Goal: Task Accomplishment & Management: Complete application form

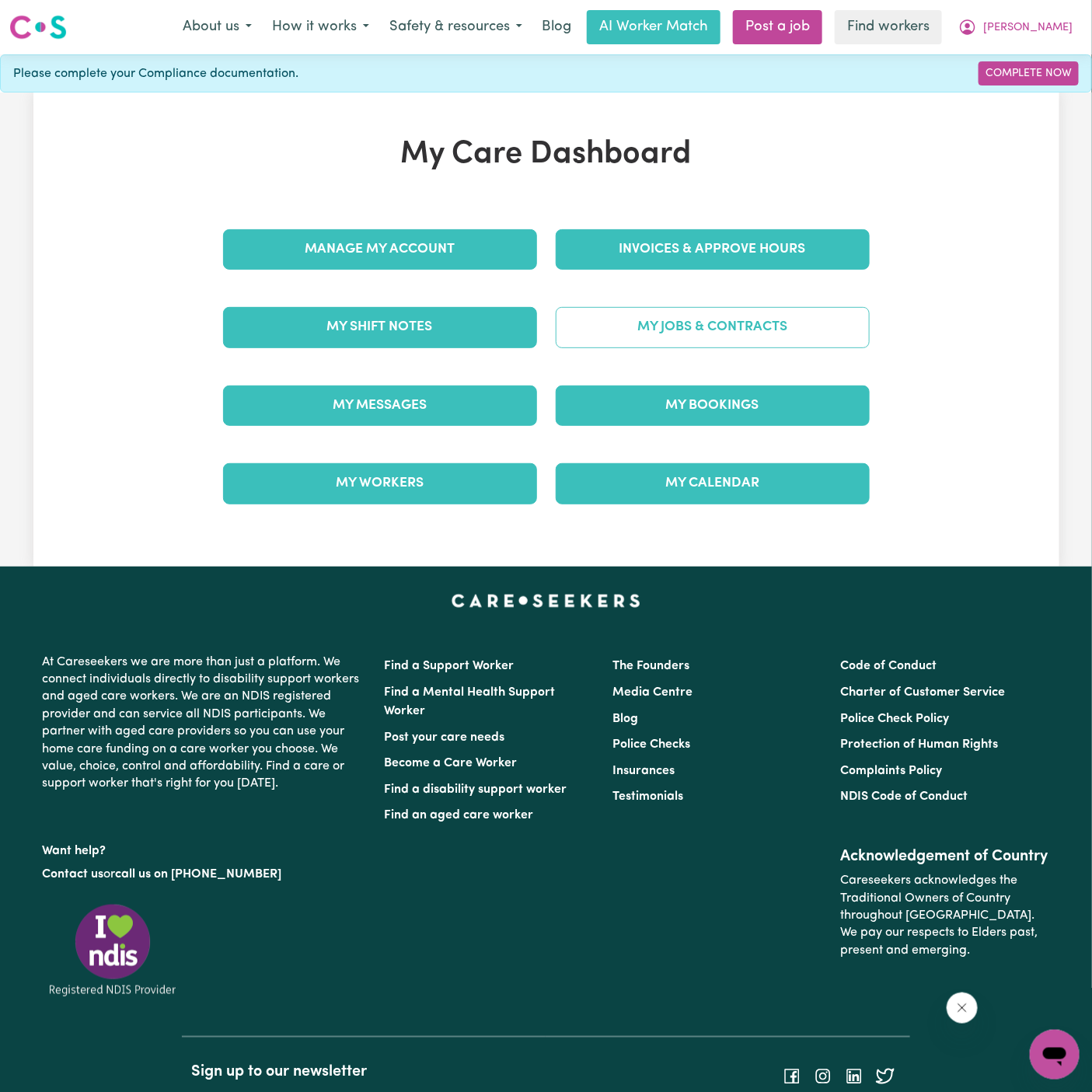
click at [714, 330] on link "My Jobs & Contracts" at bounding box center [713, 327] width 314 height 40
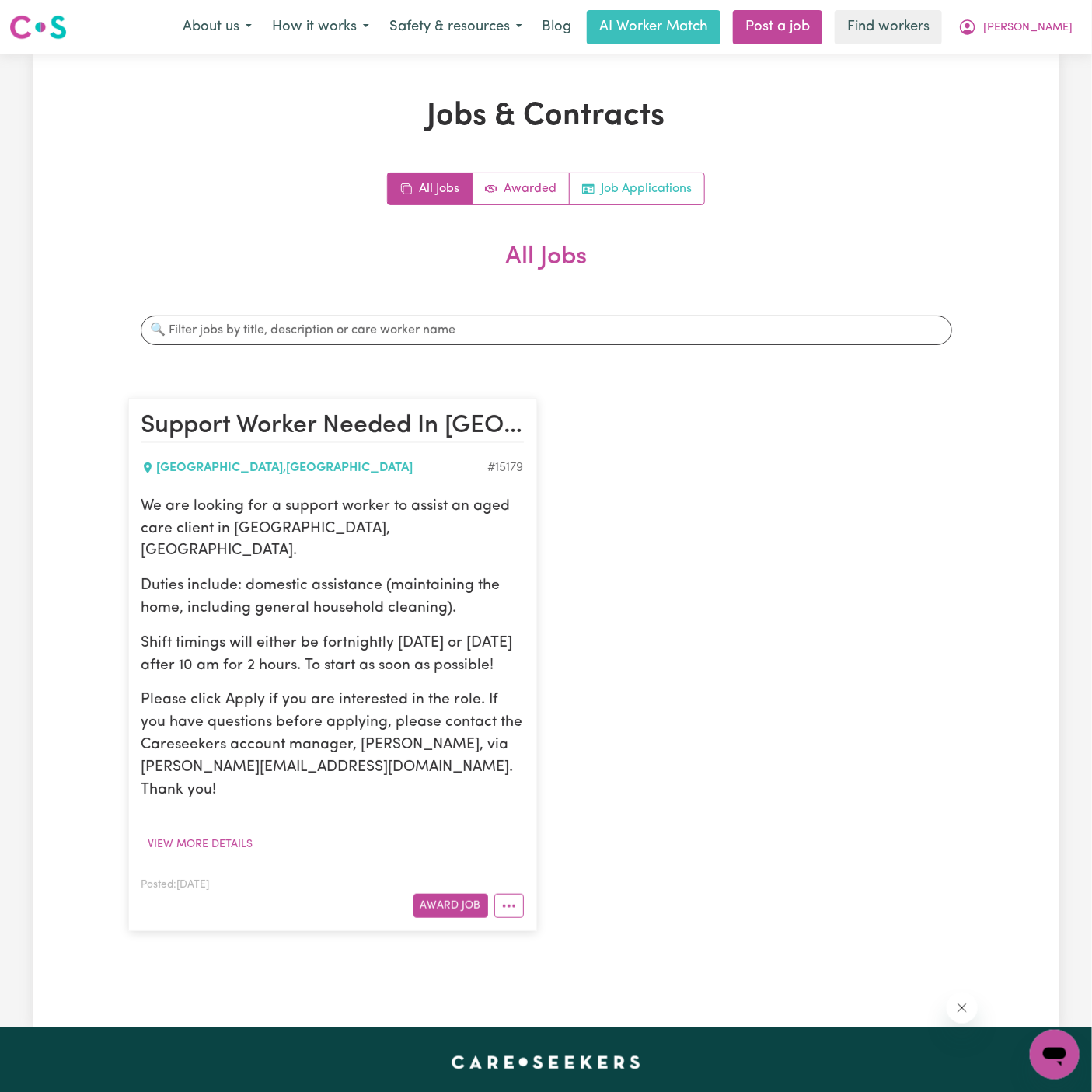
click at [657, 189] on link "Job Applications" at bounding box center [636, 188] width 135 height 31
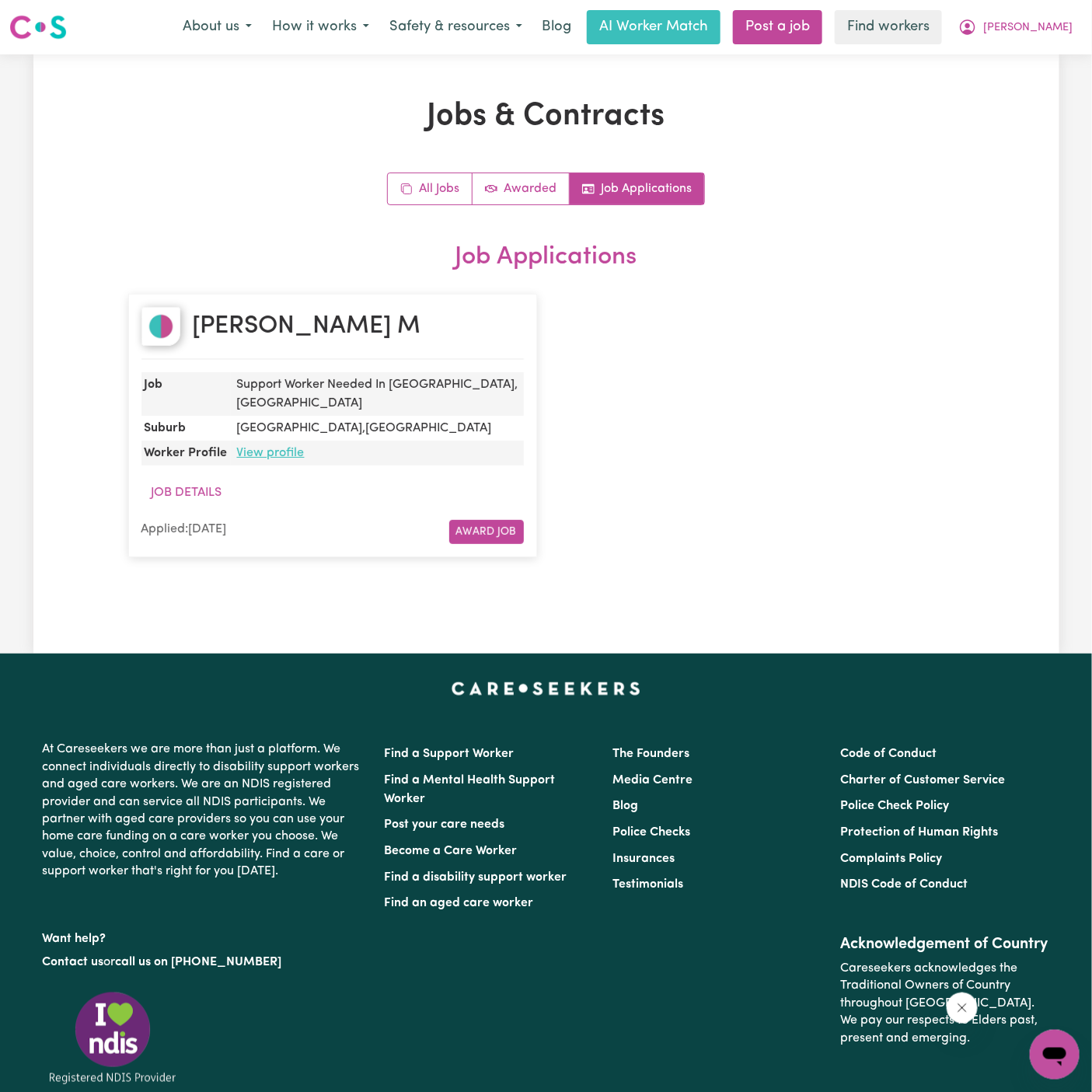
click at [284, 447] on link "View profile" at bounding box center [271, 453] width 68 height 12
click at [1057, 26] on span "[PERSON_NAME]" at bounding box center [1027, 28] width 89 height 17
click at [1053, 52] on link "My Dashboard" at bounding box center [1020, 60] width 122 height 29
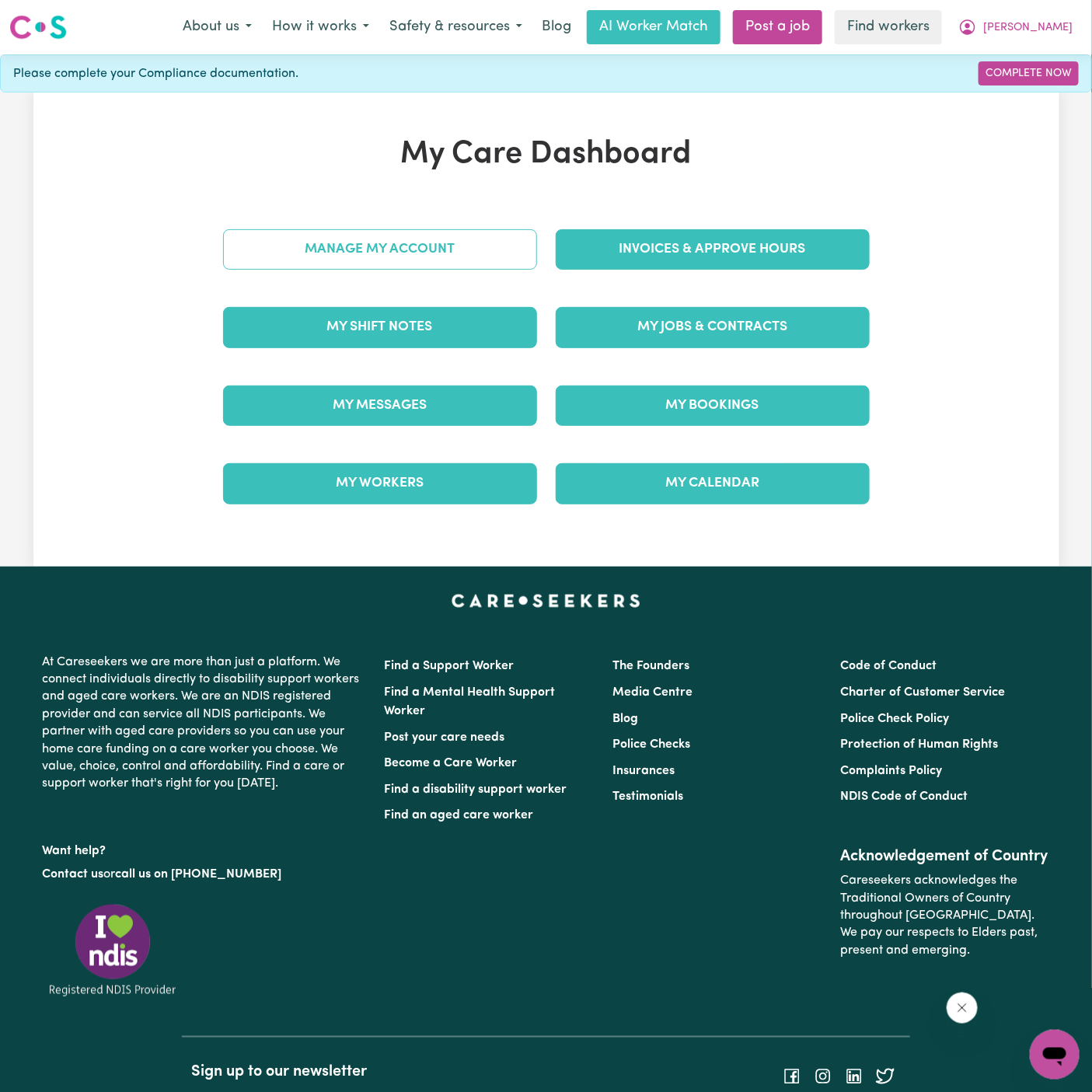
click at [461, 267] on link "Manage My Account" at bounding box center [380, 249] width 314 height 40
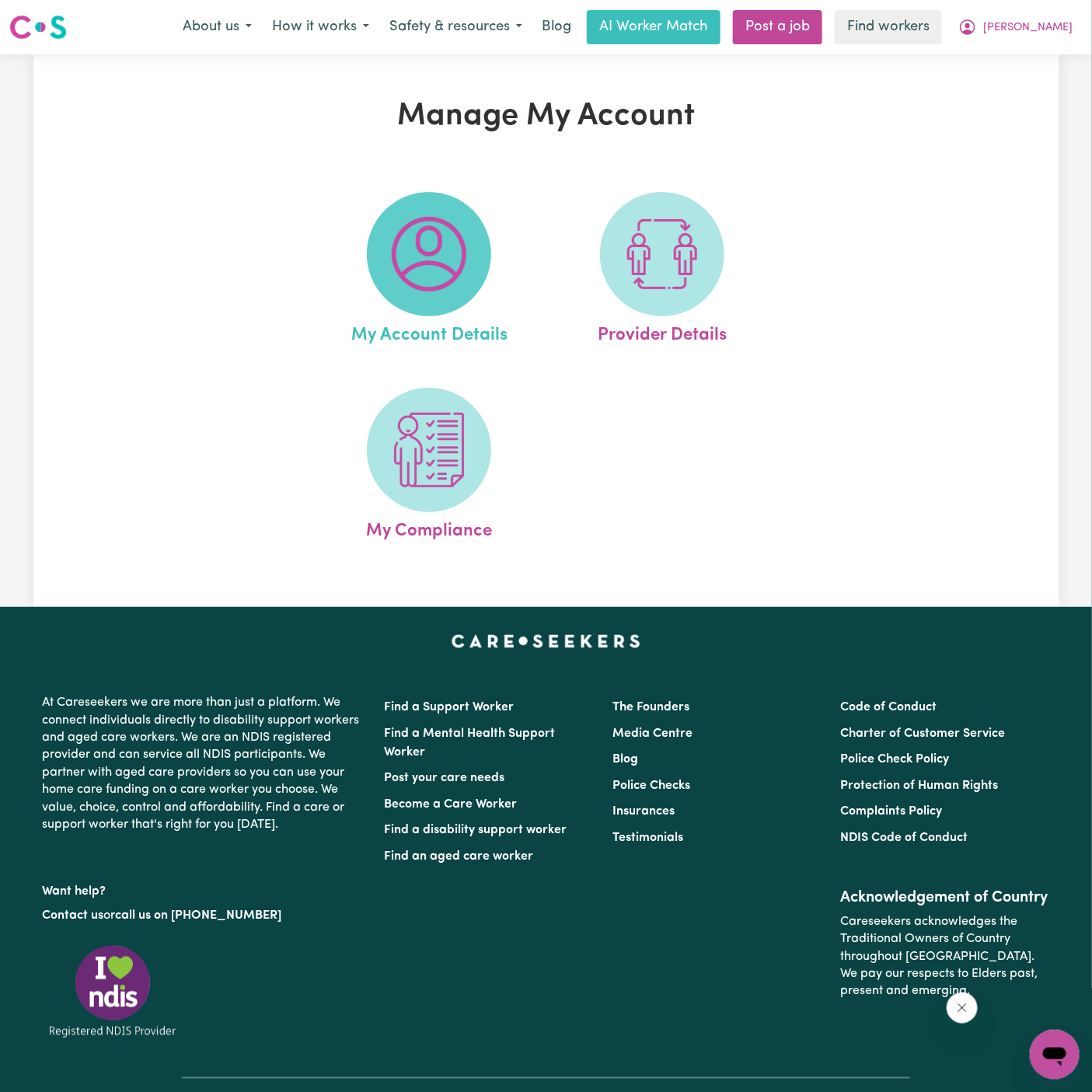
click at [443, 265] on img at bounding box center [428, 253] width 74 height 74
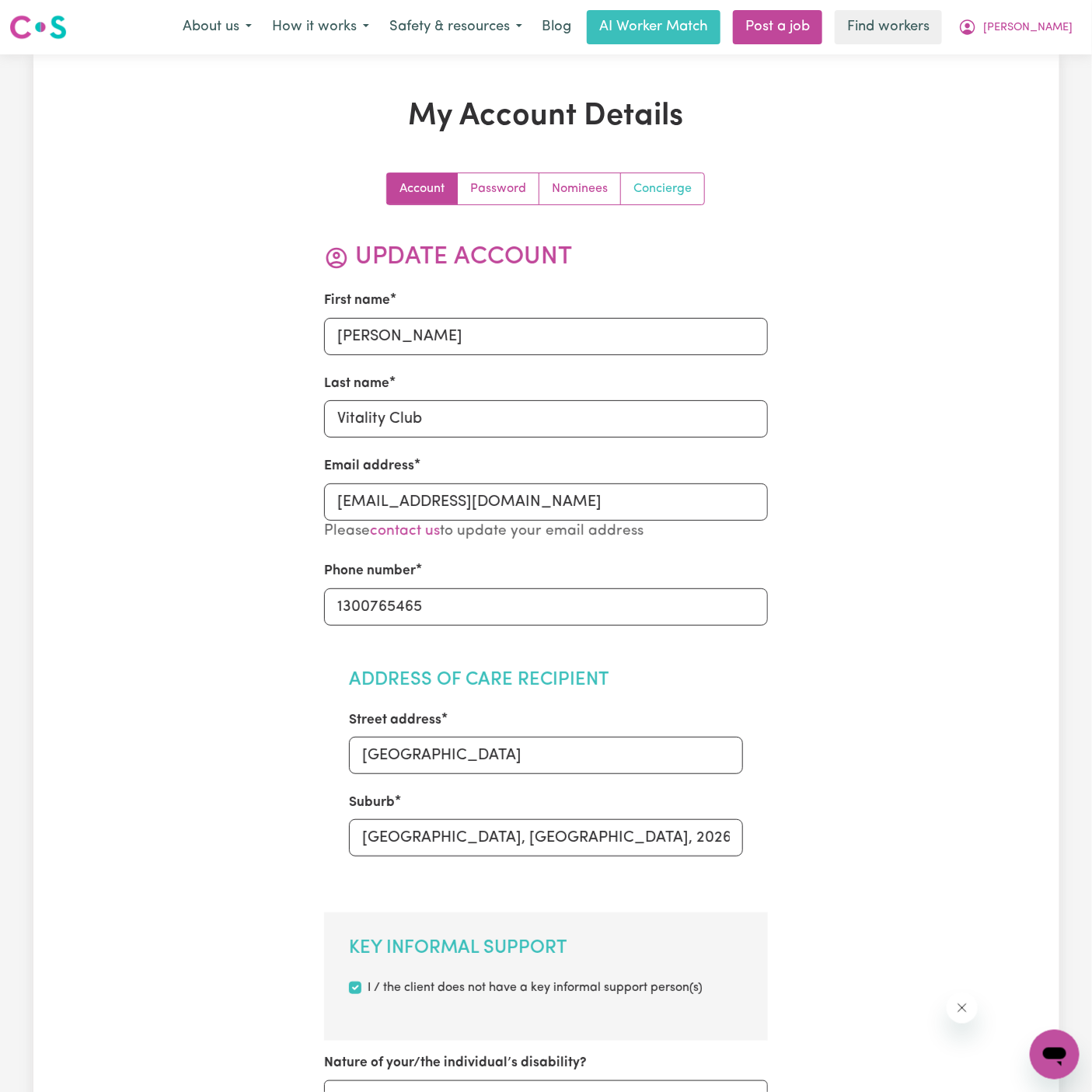
click at [664, 188] on link "Concierge" at bounding box center [663, 188] width 83 height 31
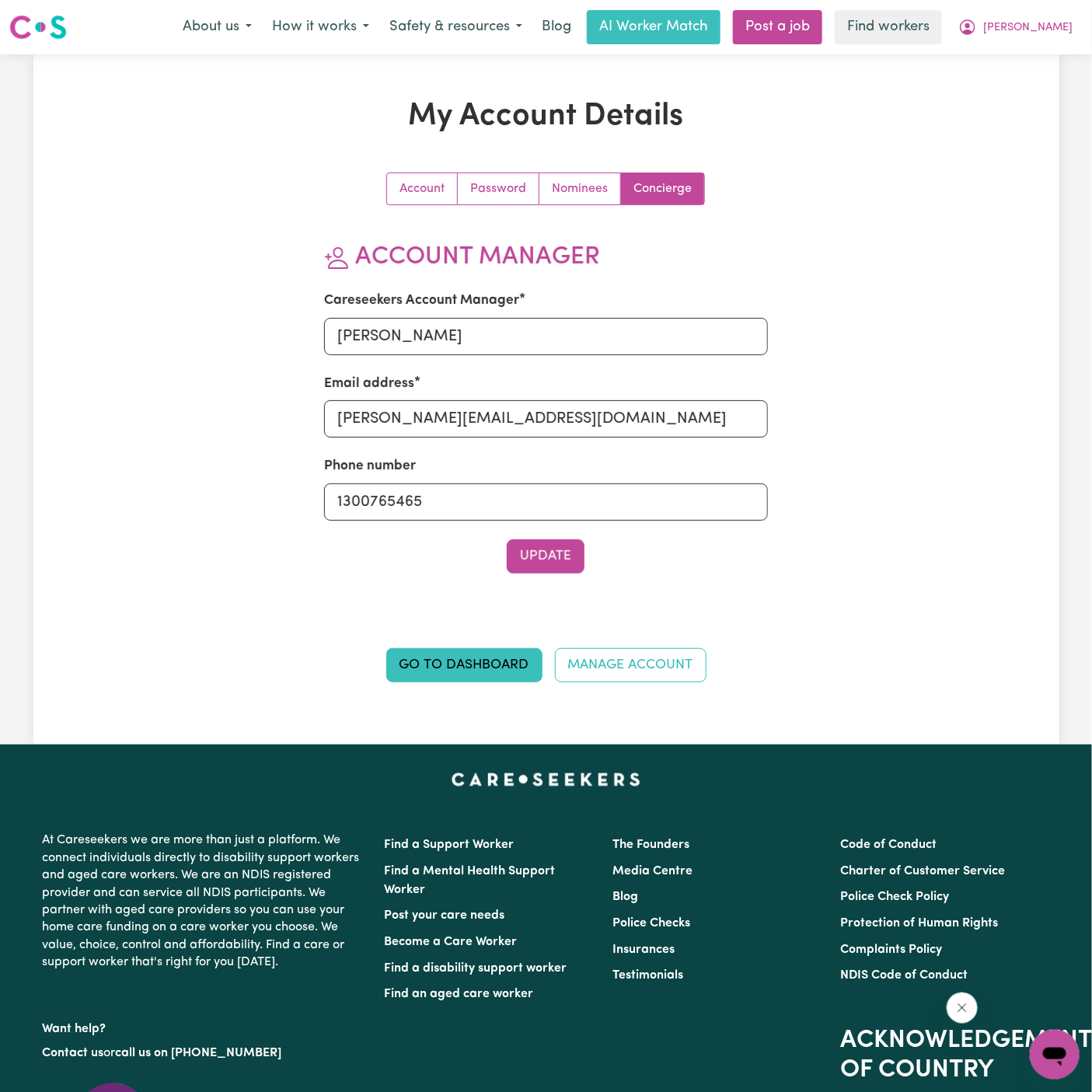
click at [802, 225] on div "Account Password Nominees Concierge Account Manager Careseekers Account Manager…" at bounding box center [546, 436] width 666 height 528
click at [1056, 31] on span "[PERSON_NAME]" at bounding box center [1027, 28] width 89 height 17
click at [1056, 42] on button "[PERSON_NAME]" at bounding box center [1015, 27] width 135 height 33
click at [1053, 21] on span "[PERSON_NAME]" at bounding box center [1027, 28] width 89 height 17
click at [1053, 56] on link "My Dashboard" at bounding box center [1020, 60] width 122 height 29
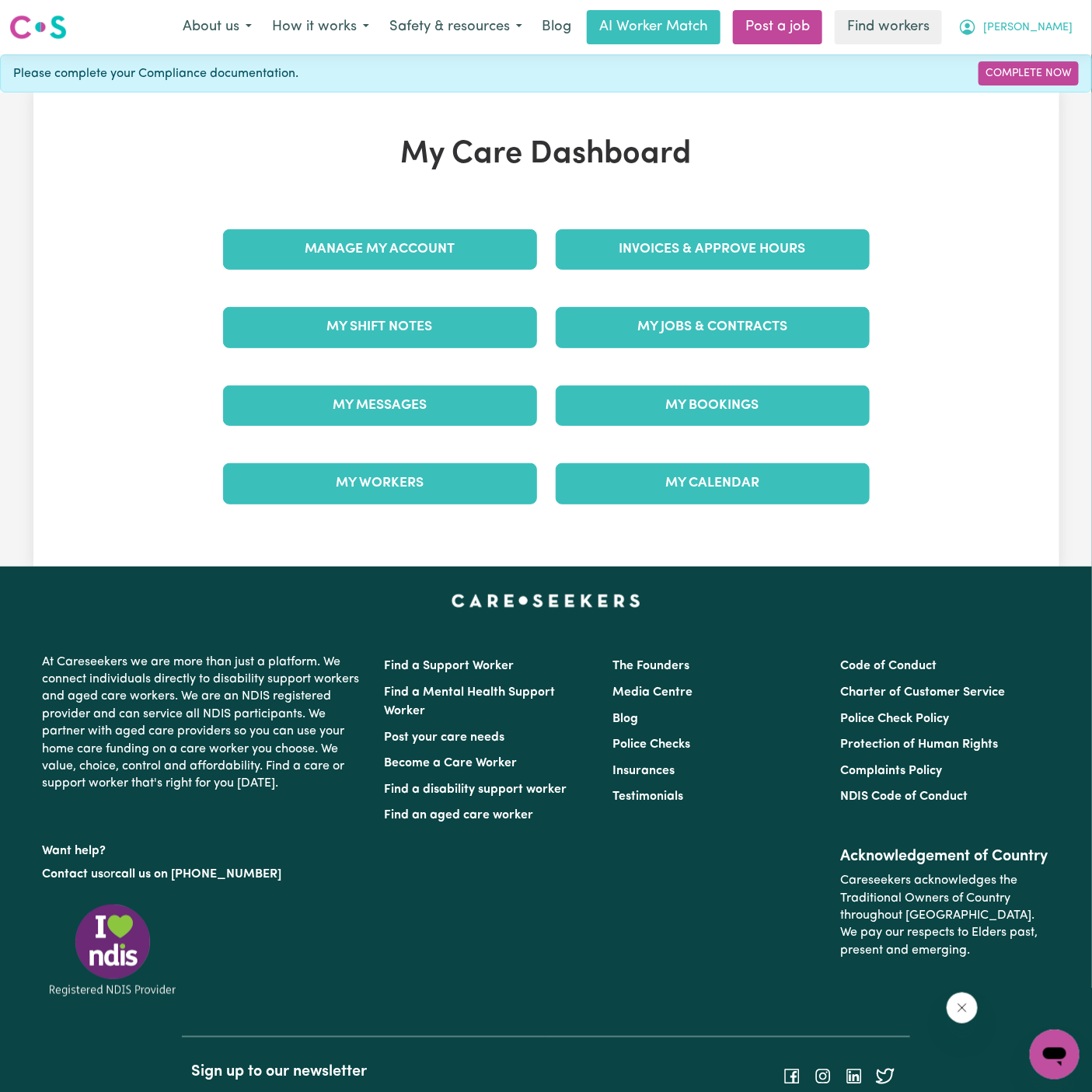
click at [1056, 28] on span "[PERSON_NAME]" at bounding box center [1027, 28] width 89 height 17
click at [1056, 82] on link "Logout" at bounding box center [1020, 88] width 122 height 29
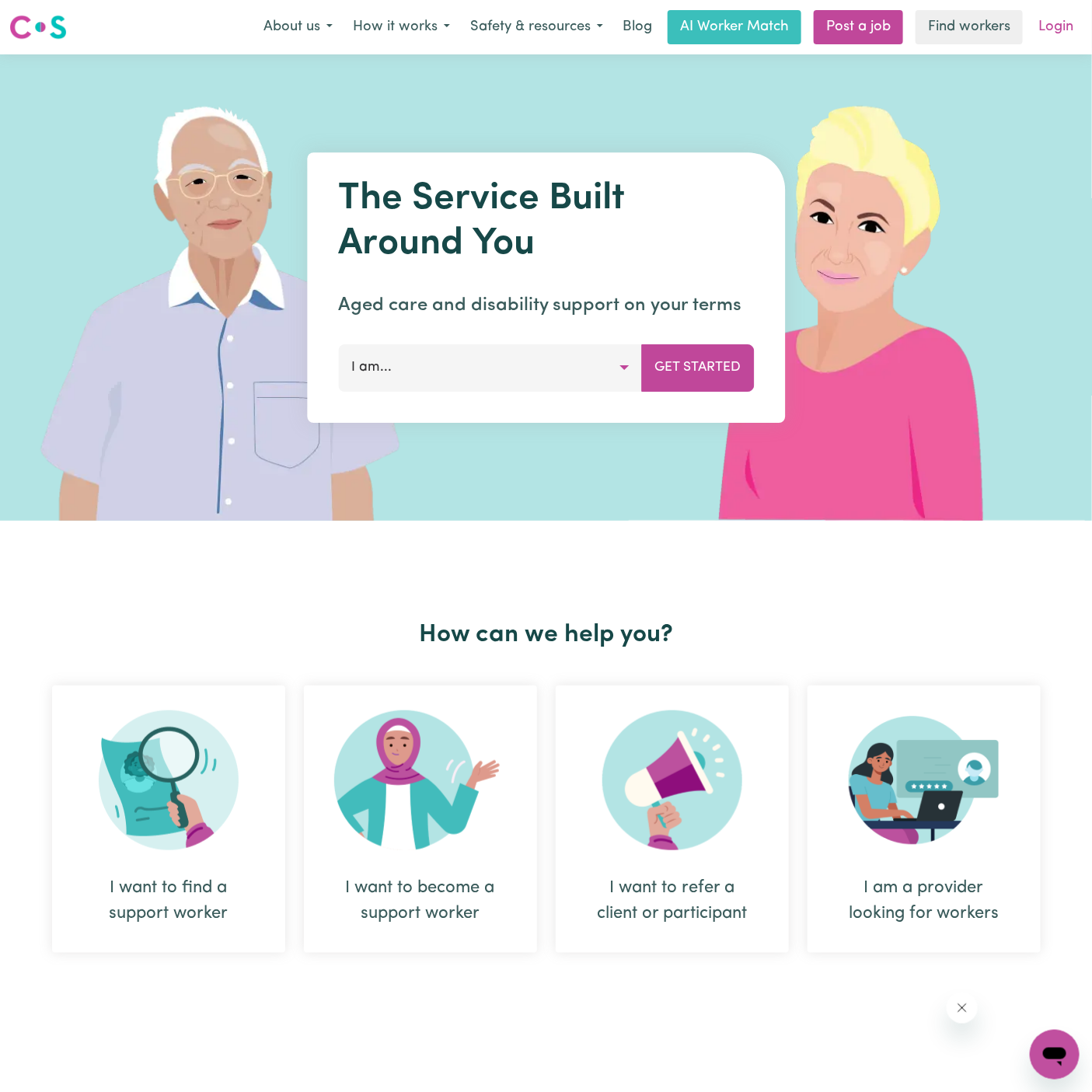
click at [1057, 36] on link "Login" at bounding box center [1055, 27] width 54 height 34
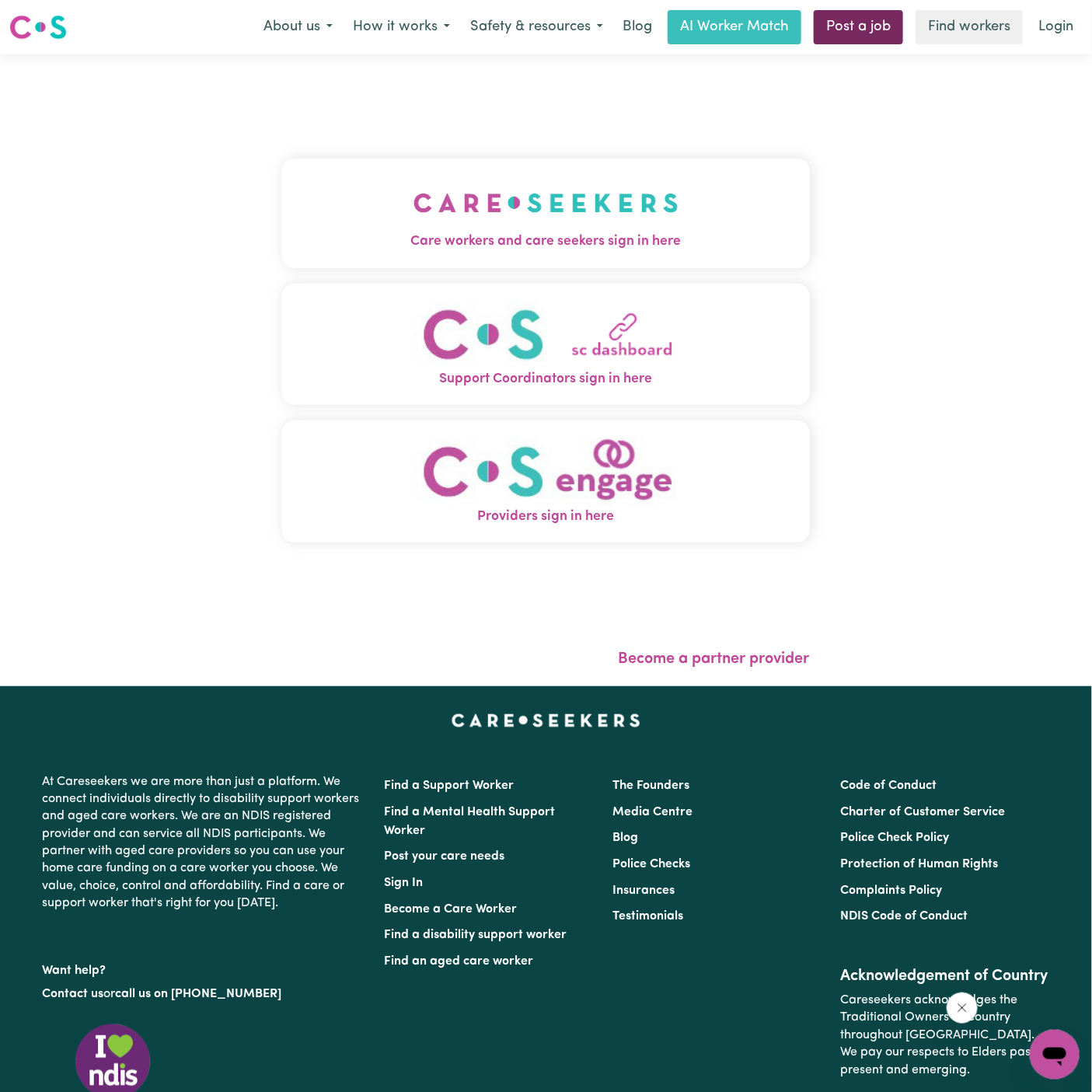
click at [871, 24] on link "Post a job" at bounding box center [858, 27] width 89 height 34
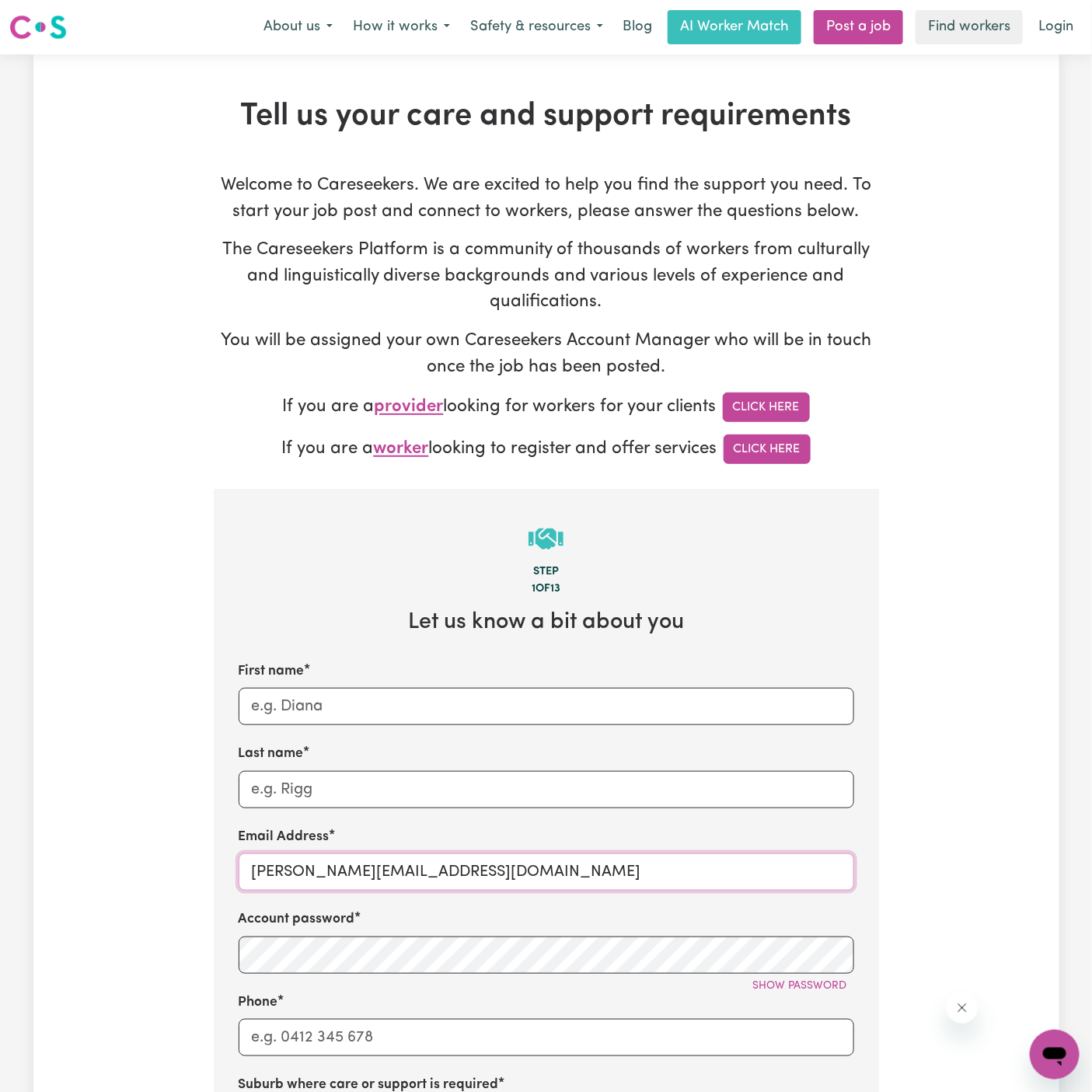
drag, startPoint x: 286, startPoint y: 874, endPoint x: 684, endPoint y: 866, distance: 398.1
click at [684, 866] on input "dyan@careseekers.com.au" at bounding box center [546, 872] width 616 height 38
click at [482, 867] on input "dyan@careseekers.com.au" at bounding box center [546, 872] width 616 height 38
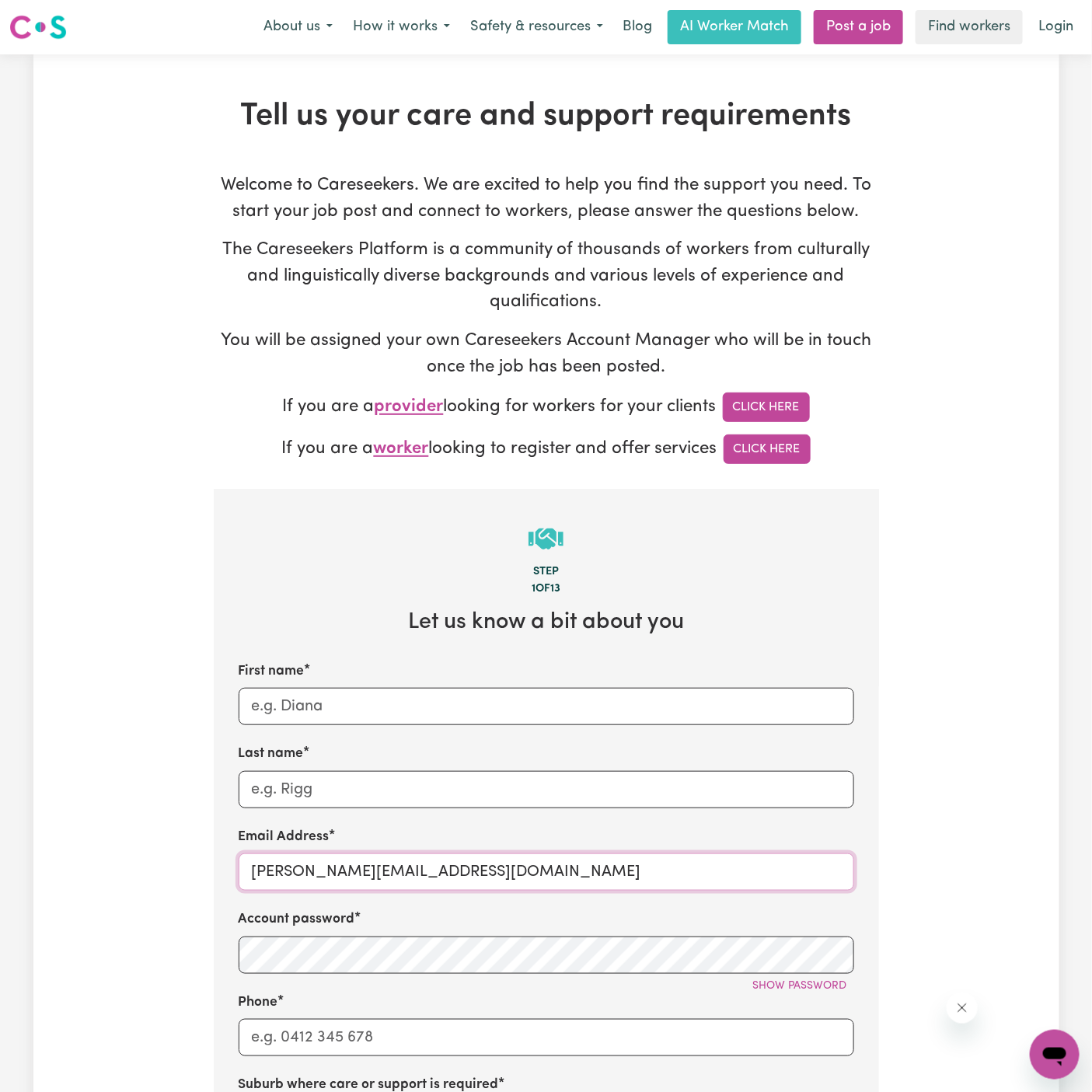
paste input "JohnCavanaghVC"
type input "JohnCavanaghVC@careseekers.com.au"
click at [443, 806] on input "Last name" at bounding box center [546, 790] width 616 height 38
click at [330, 885] on input "JohnCavanaghVC@careseekers.com.au" at bounding box center [546, 872] width 616 height 38
drag, startPoint x: 355, startPoint y: 875, endPoint x: 238, endPoint y: 875, distance: 117.0
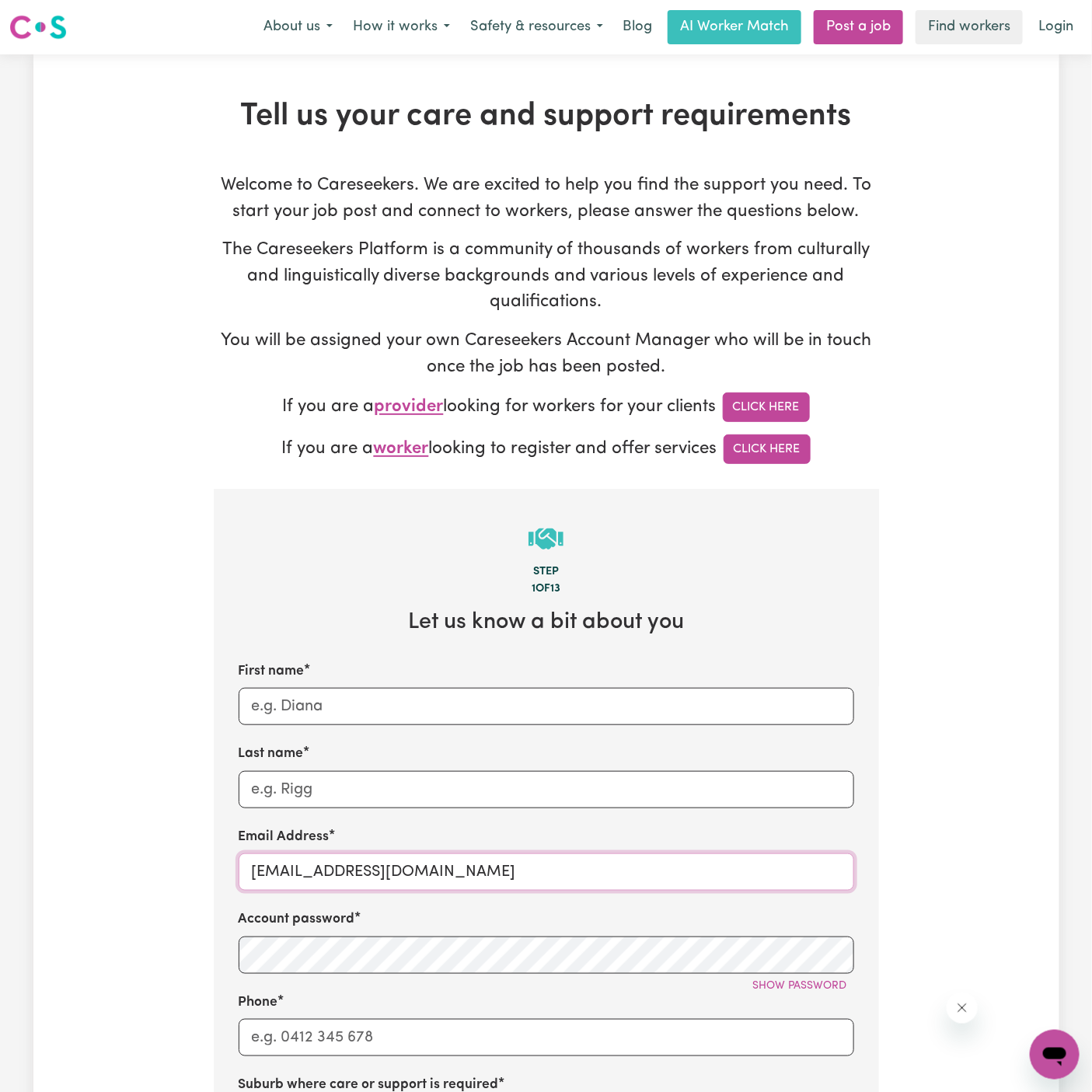
click at [238, 875] on input "JohnCavanaghVC@careseekers.com.au" at bounding box center [546, 872] width 616 height 38
click at [300, 711] on input "First name" at bounding box center [546, 707] width 616 height 38
paste input "JohnCavanagh"
drag, startPoint x: 287, startPoint y: 704, endPoint x: 436, endPoint y: 694, distance: 149.3
click at [436, 694] on input "JohnCavanagh" at bounding box center [546, 707] width 616 height 38
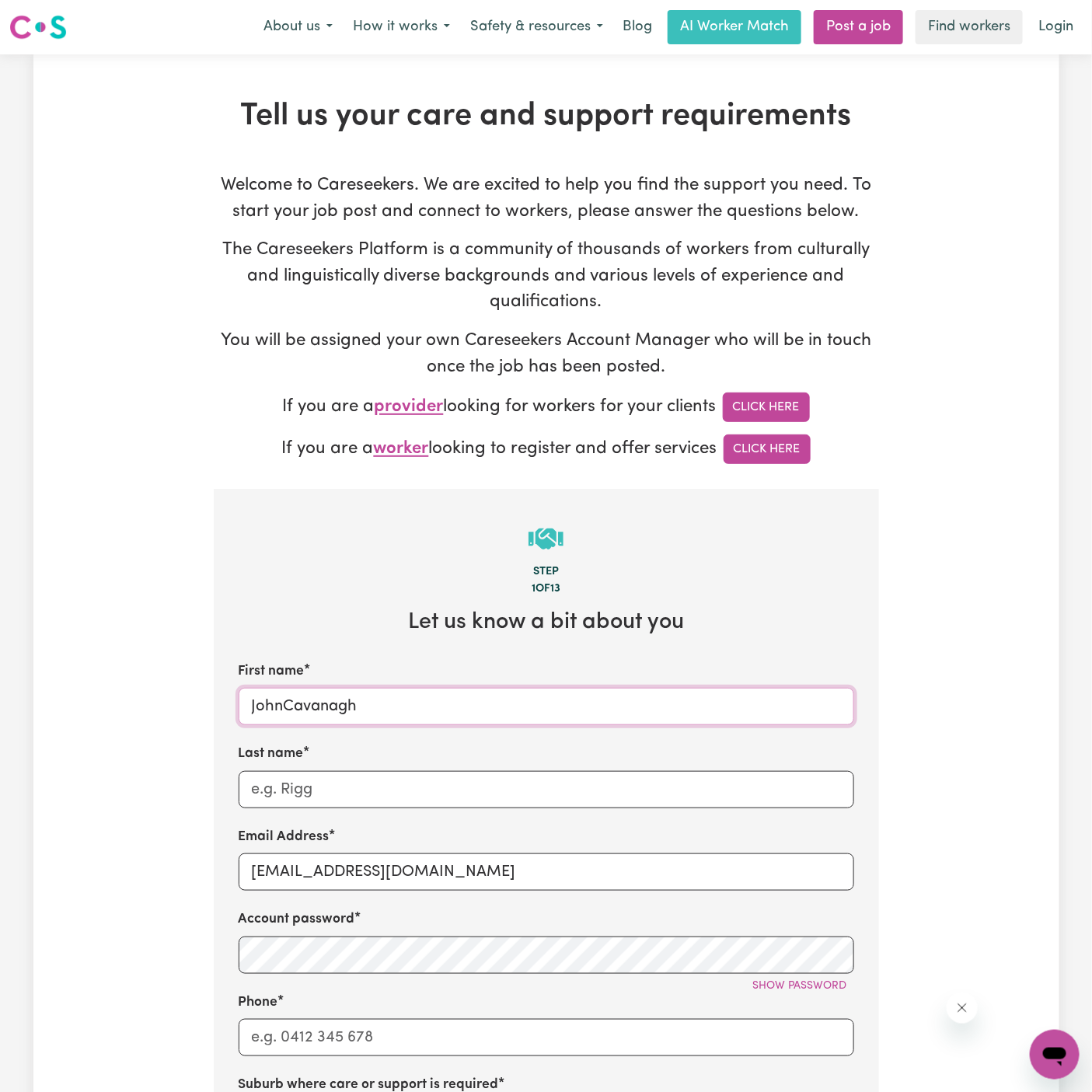
drag, startPoint x: 435, startPoint y: 689, endPoint x: 308, endPoint y: 700, distance: 127.5
click at [308, 700] on input "JohnCavanagh" at bounding box center [546, 707] width 616 height 38
click at [284, 705] on input "JohnCavanagh" at bounding box center [546, 707] width 616 height 38
drag, startPoint x: 284, startPoint y: 705, endPoint x: 422, endPoint y: 698, distance: 138.2
click at [422, 698] on input "JohnCavanagh" at bounding box center [546, 707] width 616 height 38
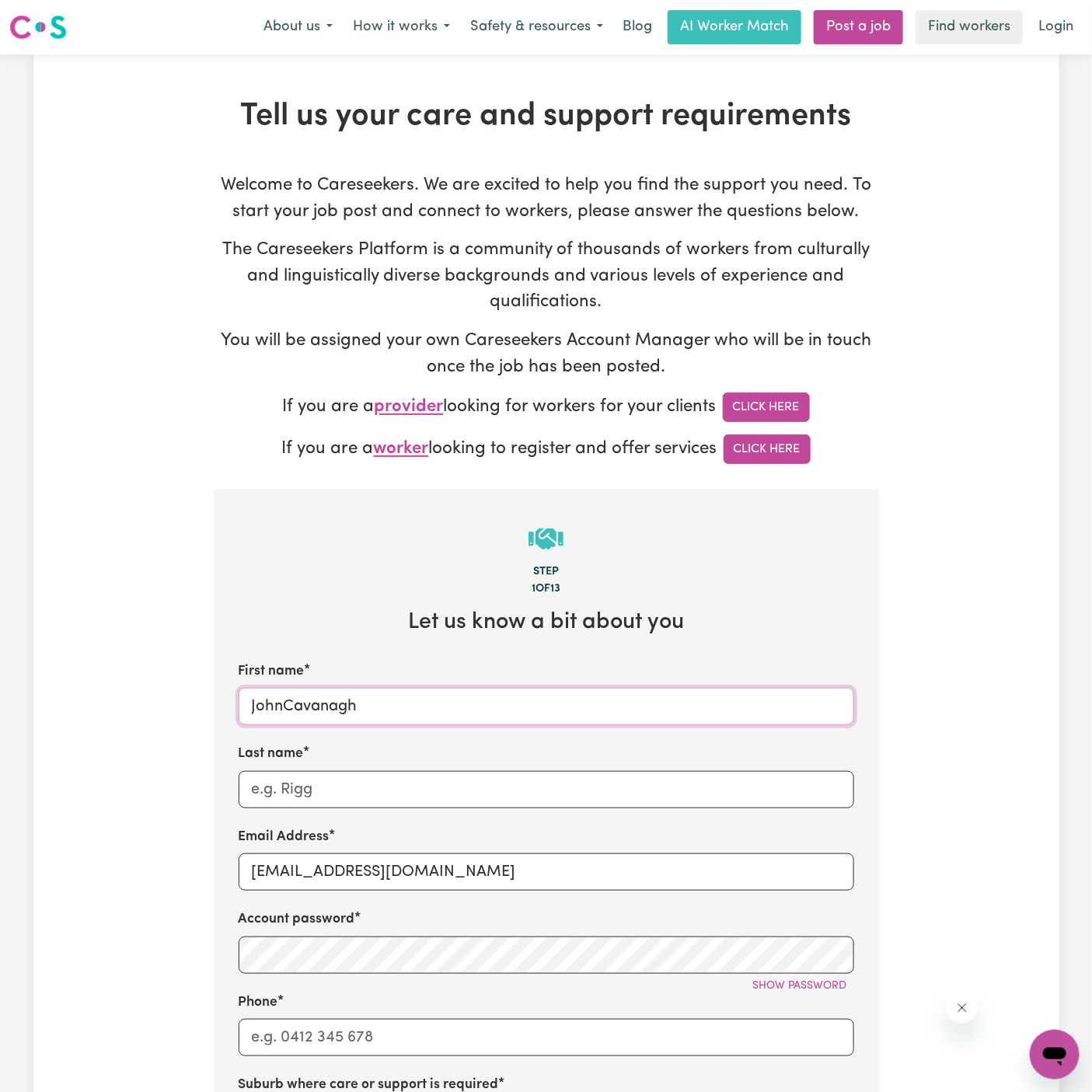
click at [422, 698] on input "JohnCavanagh" at bounding box center [546, 707] width 616 height 38
drag, startPoint x: 422, startPoint y: 698, endPoint x: 316, endPoint y: 698, distance: 106.0
click at [316, 698] on input "JohnCavanagh" at bounding box center [546, 707] width 616 height 38
drag, startPoint x: 281, startPoint y: 704, endPoint x: 492, endPoint y: 698, distance: 211.1
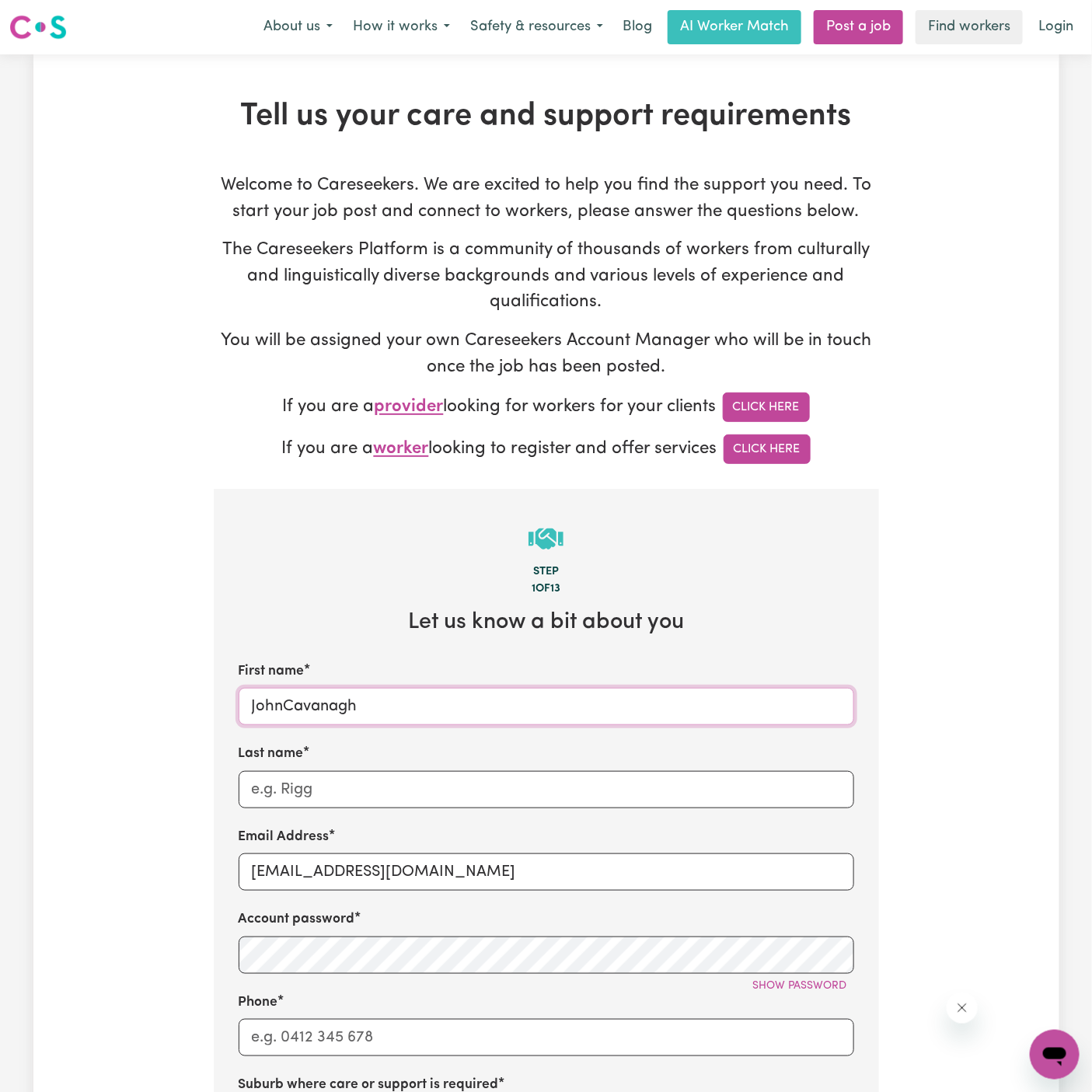
click at [492, 698] on input "JohnCavanagh" at bounding box center [546, 707] width 616 height 38
type input "John"
click at [455, 785] on input "Last name" at bounding box center [546, 790] width 616 height 38
paste input "Cavanagh"
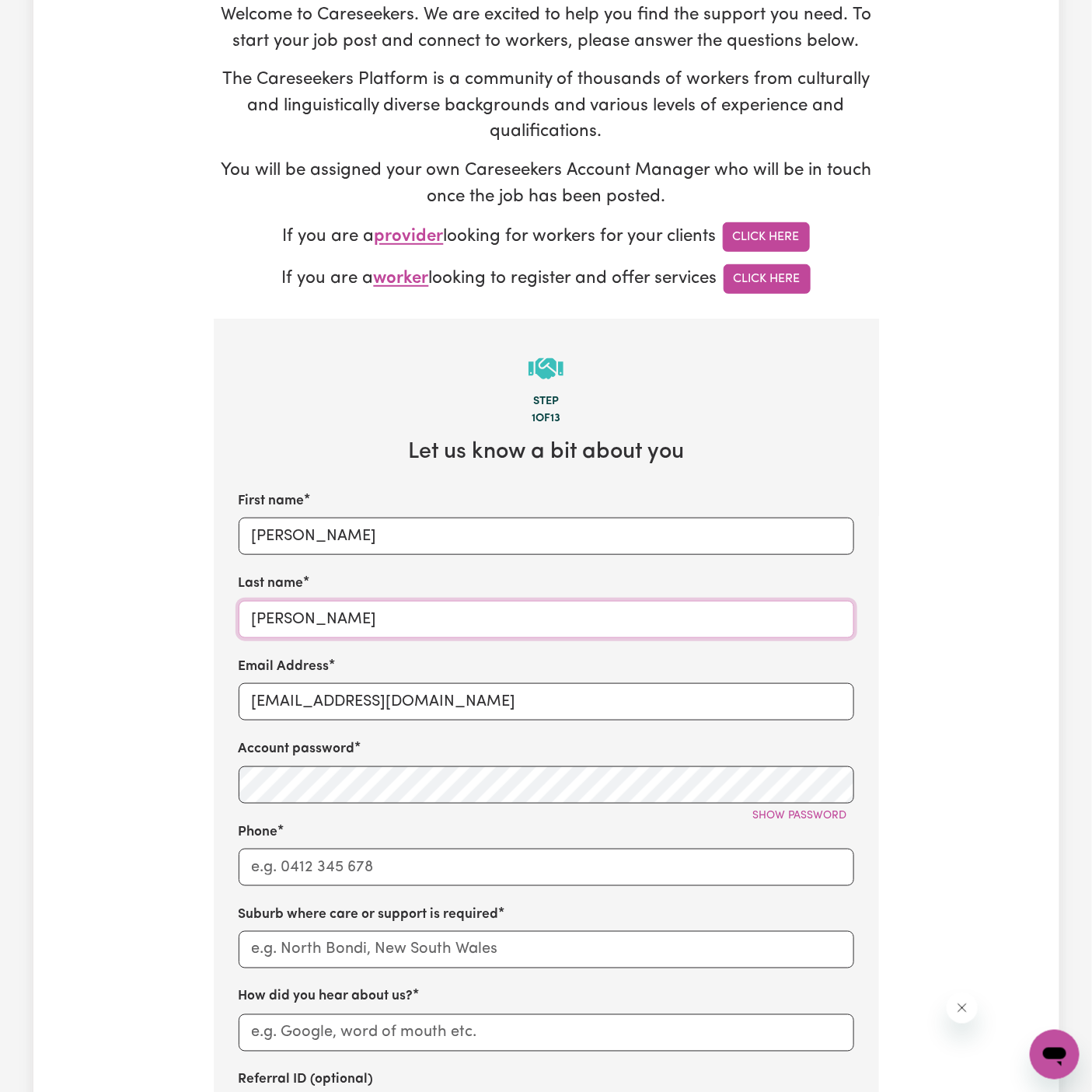
type input "Cavanagh"
click at [446, 865] on input "Phone" at bounding box center [546, 868] width 616 height 38
type input "1300765465"
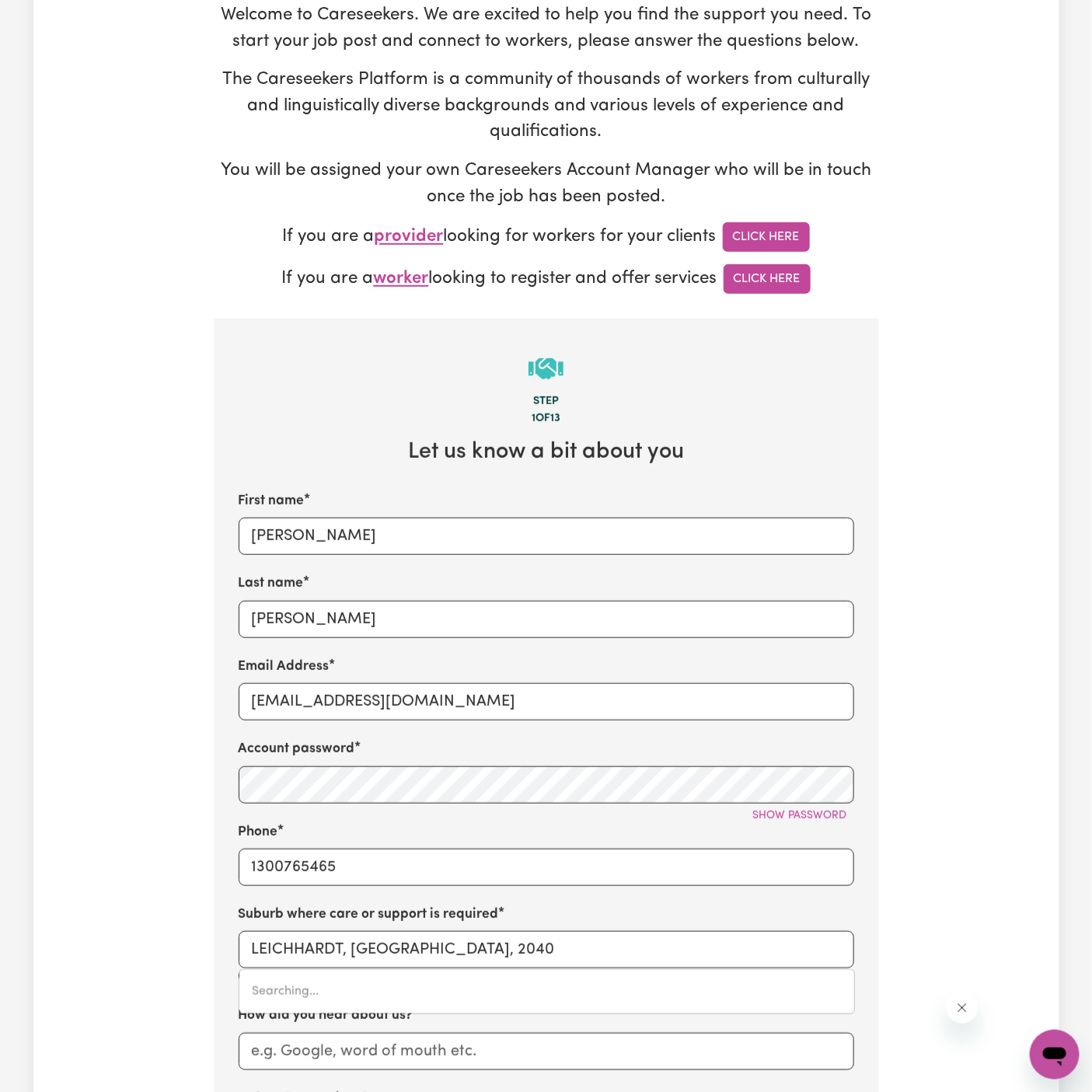
click at [439, 920] on label "Suburb where care or support is required" at bounding box center [368, 914] width 261 height 20
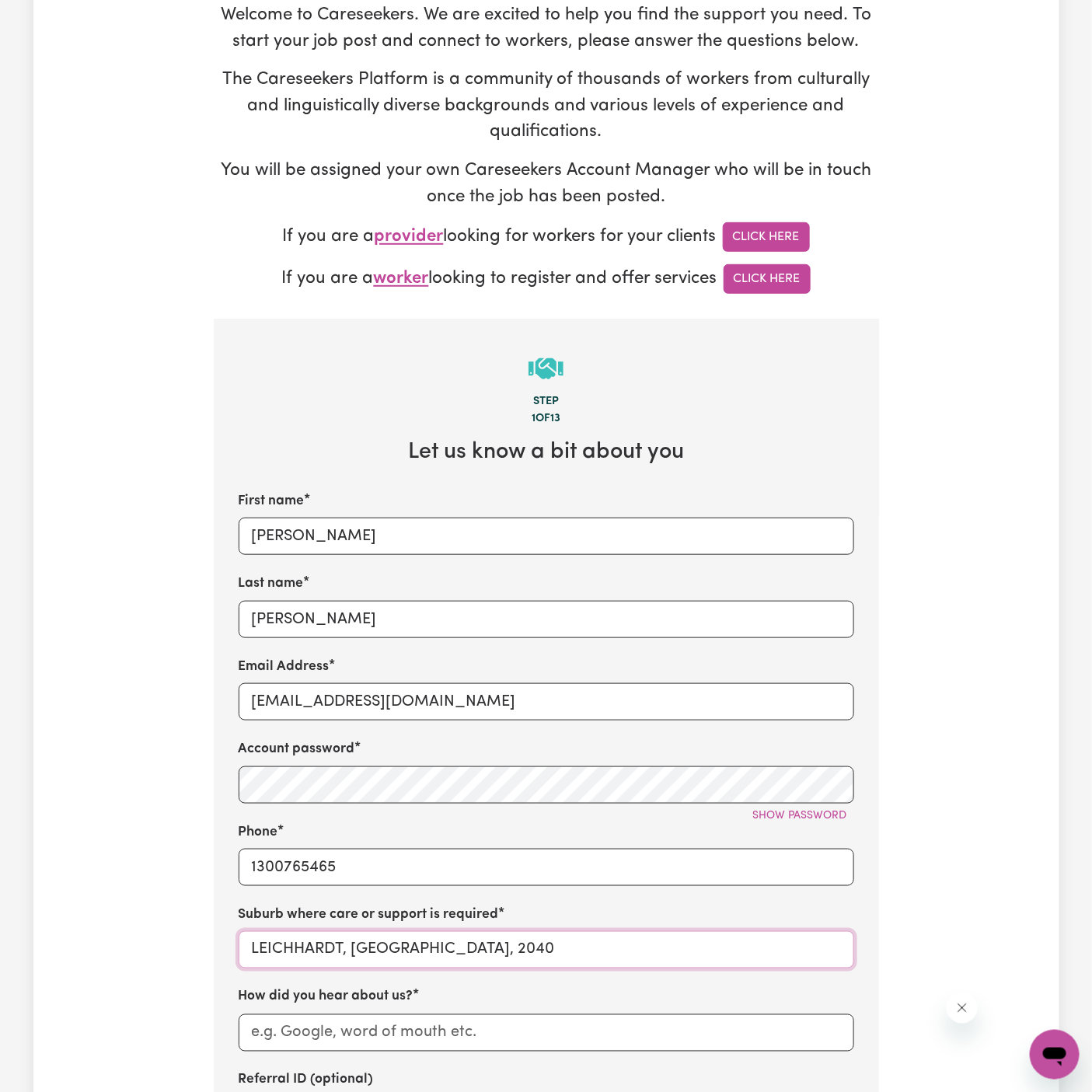
click at [522, 954] on input "LEICHHARDT, New South Wales, 2040" at bounding box center [546, 950] width 616 height 38
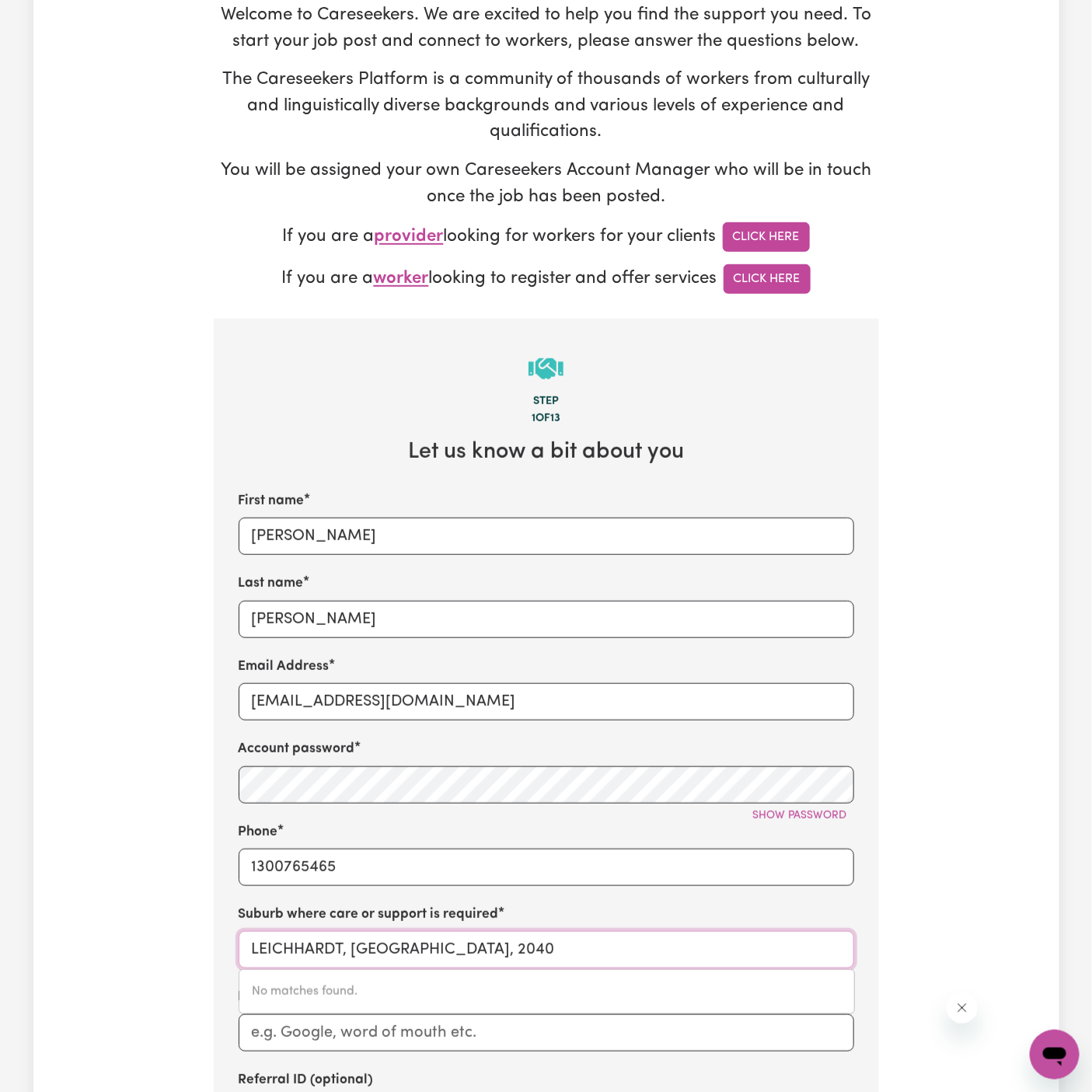
click at [522, 954] on input "LEICHHARDT, New South Wales, 2040" at bounding box center [546, 950] width 616 height 38
paste input "Bankstown"
type input "Bankstown"
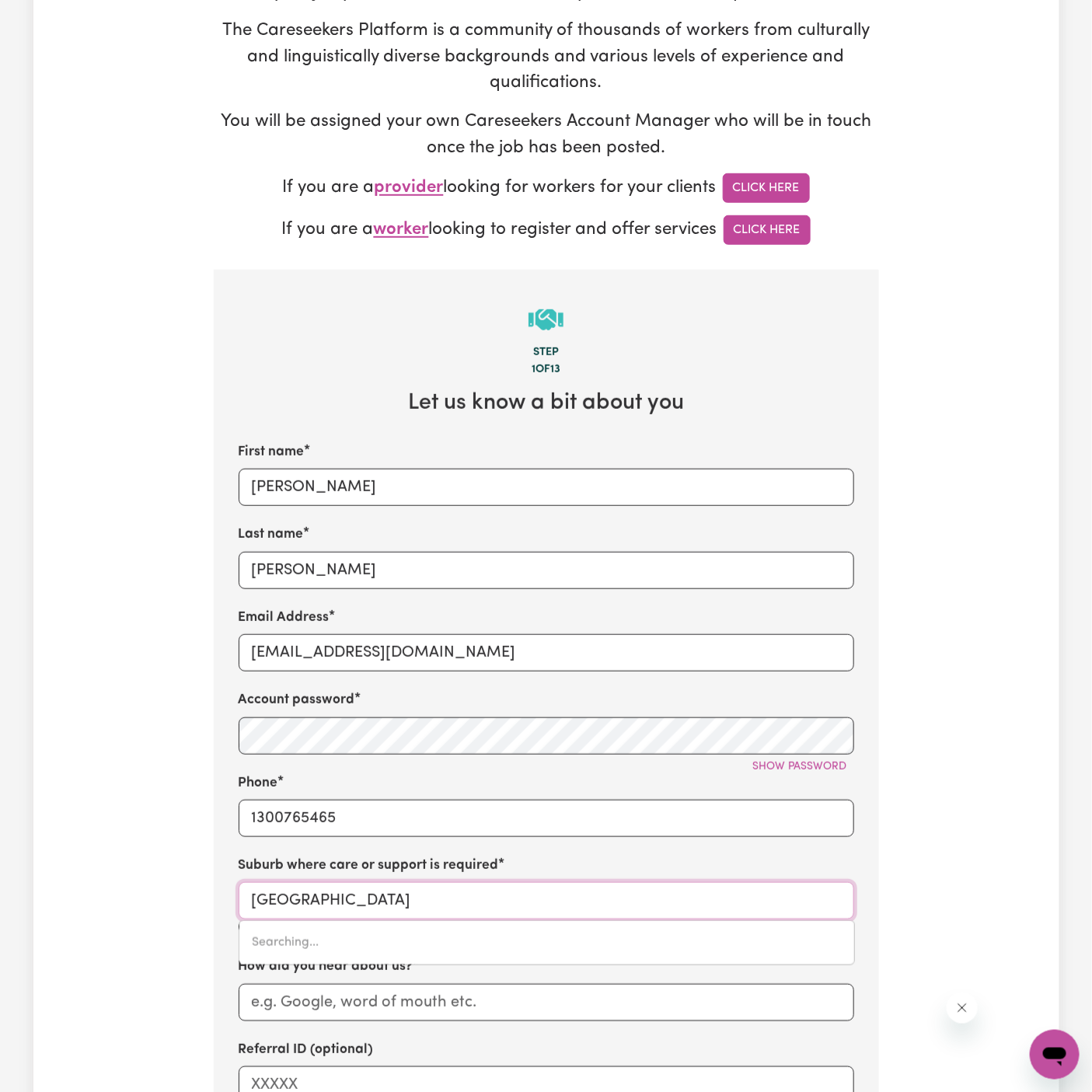
type input "Bankstown, New South Wales, 2200"
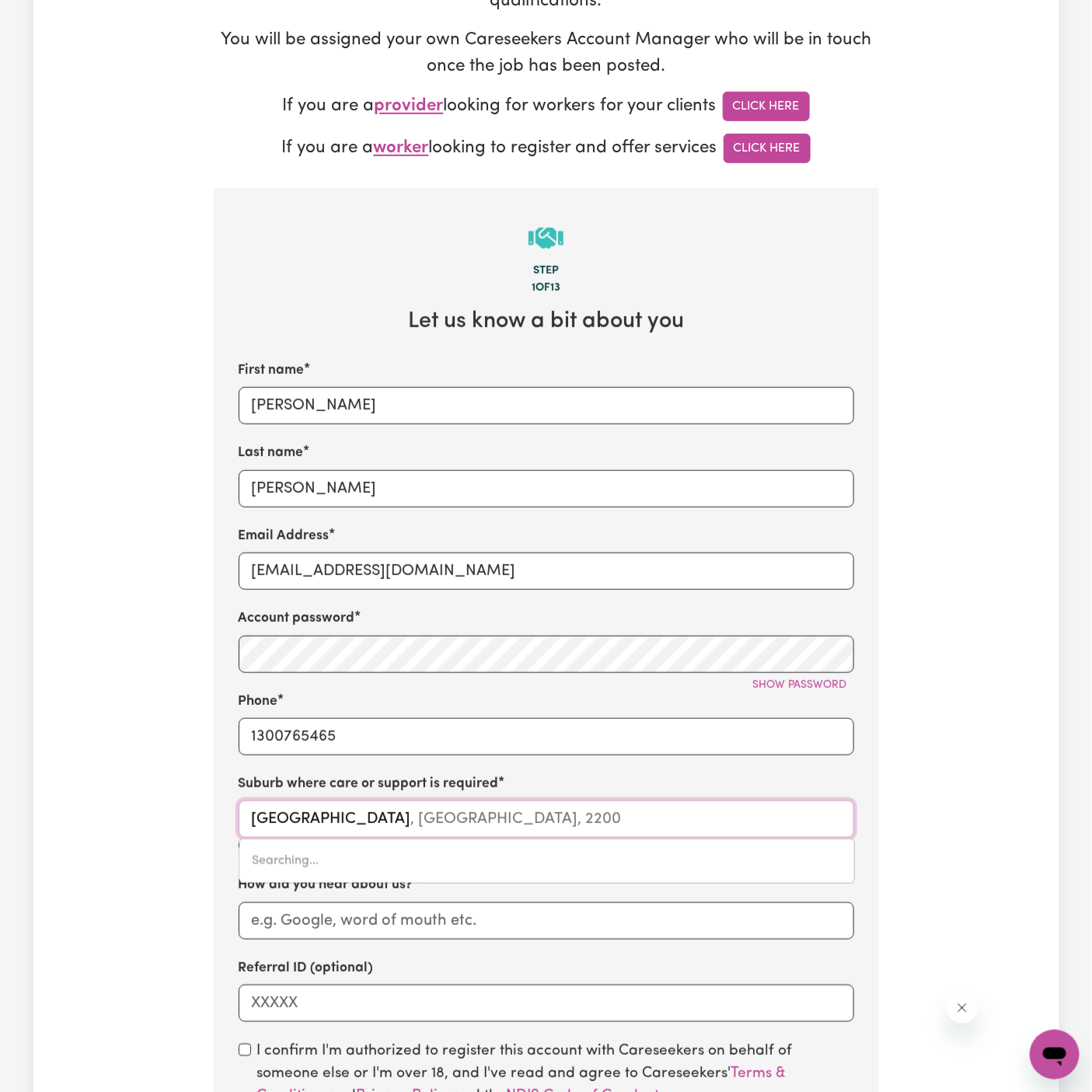
scroll to position [319, 0]
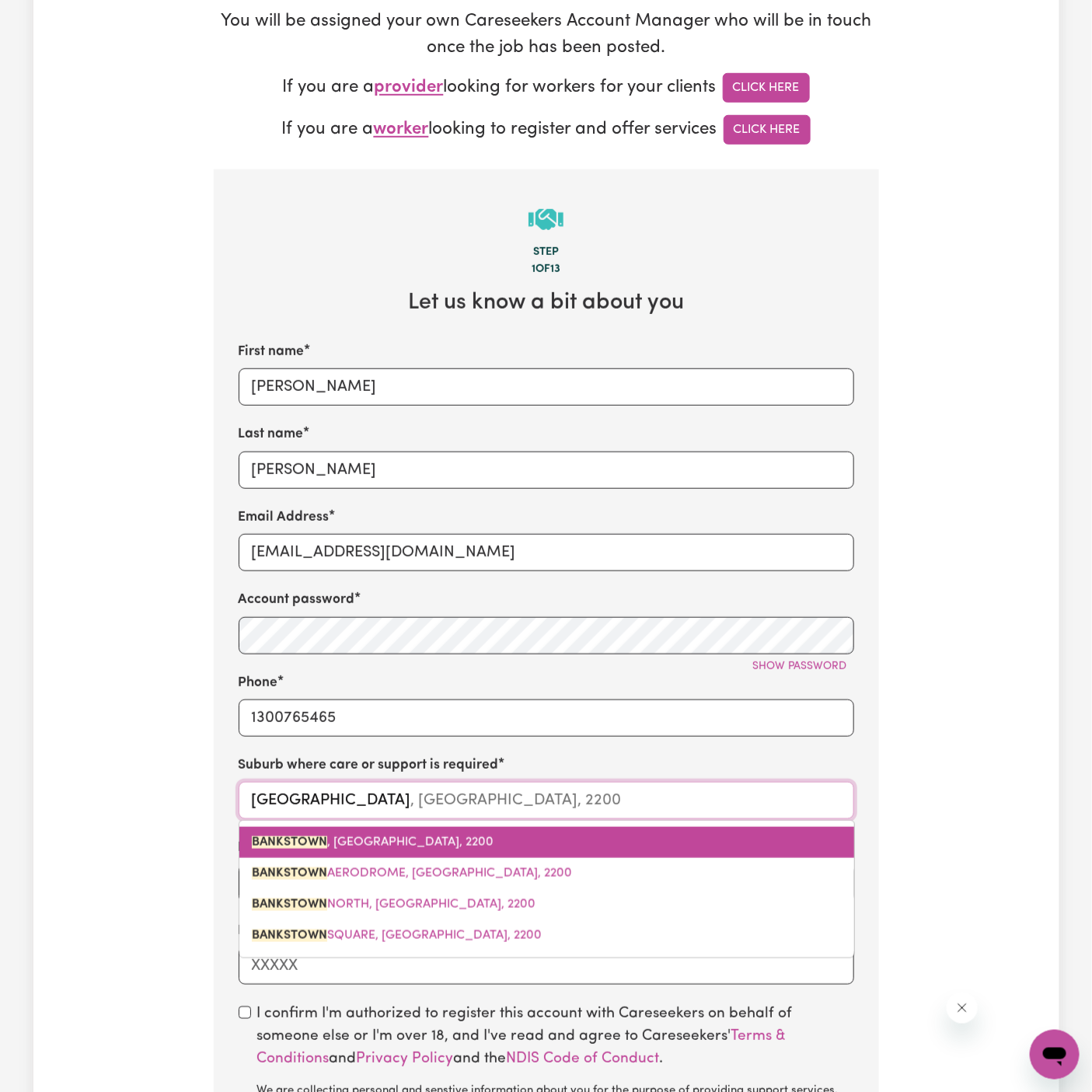
click at [422, 831] on link "BANKSTOWN , New South Wales, 2200" at bounding box center [546, 842] width 615 height 31
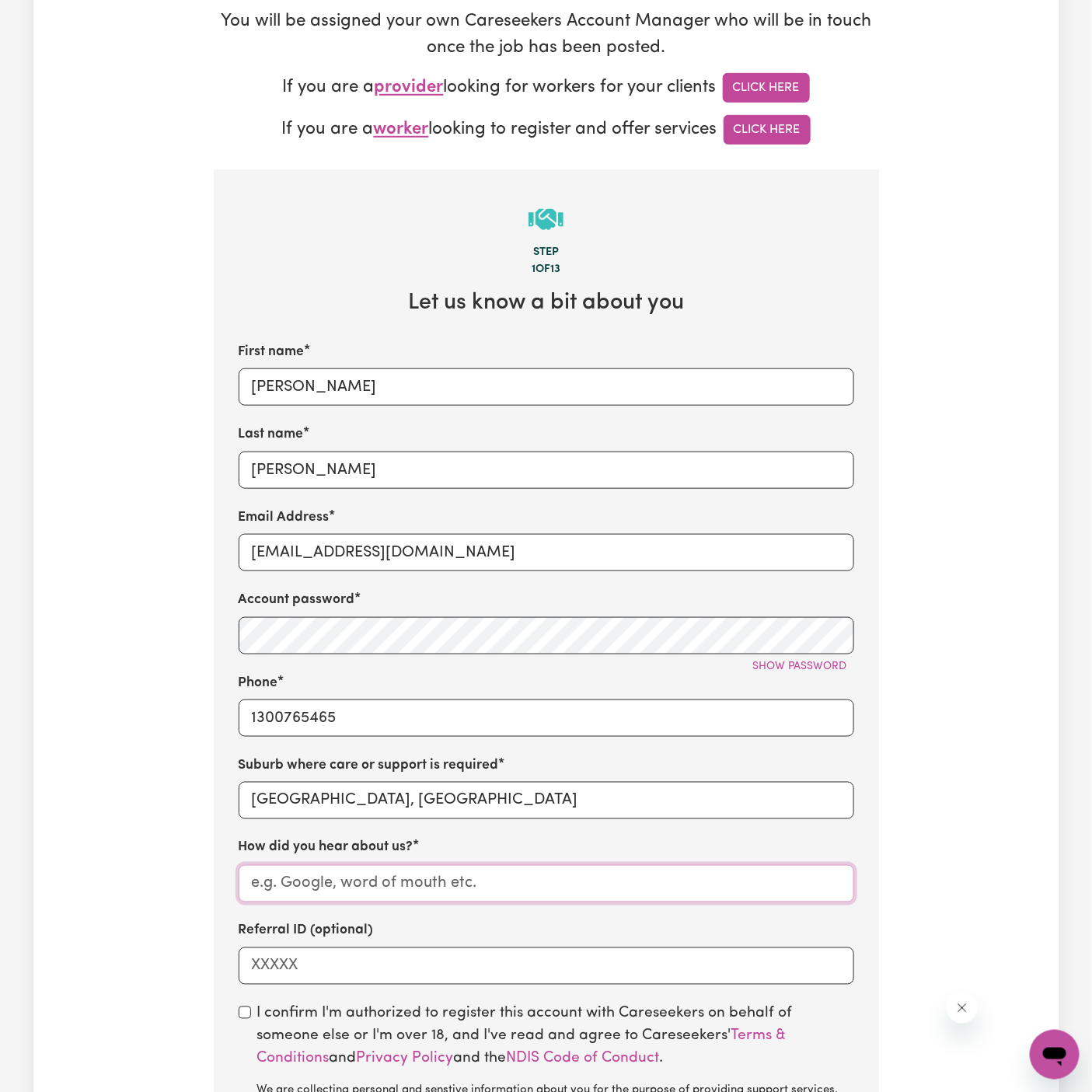
click at [425, 875] on input "How did you hear about us?" at bounding box center [546, 884] width 616 height 38
click at [605, 873] on input "How did you hear about us?" at bounding box center [546, 884] width 616 height 38
paste input "Vitality Club"
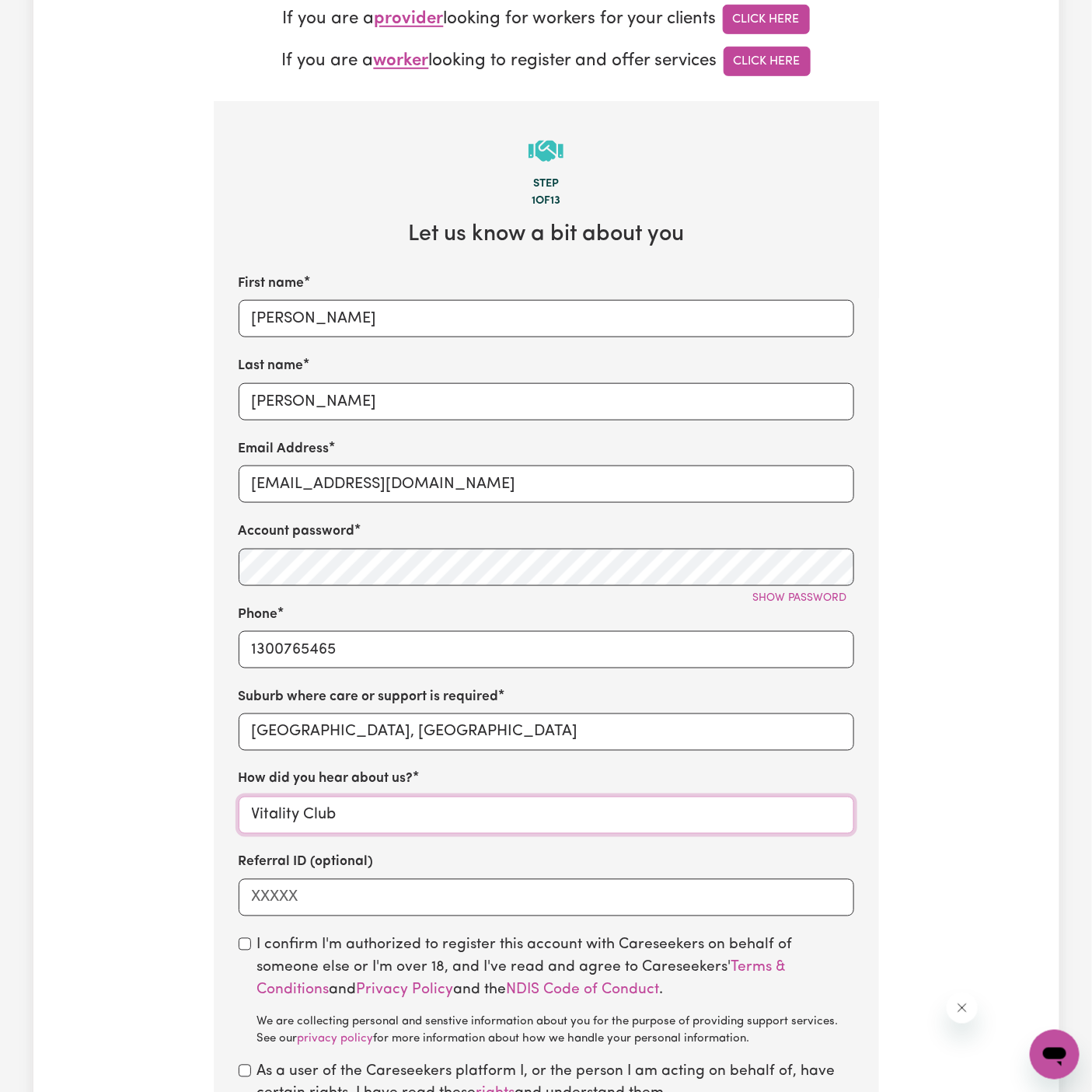
scroll to position [434, 0]
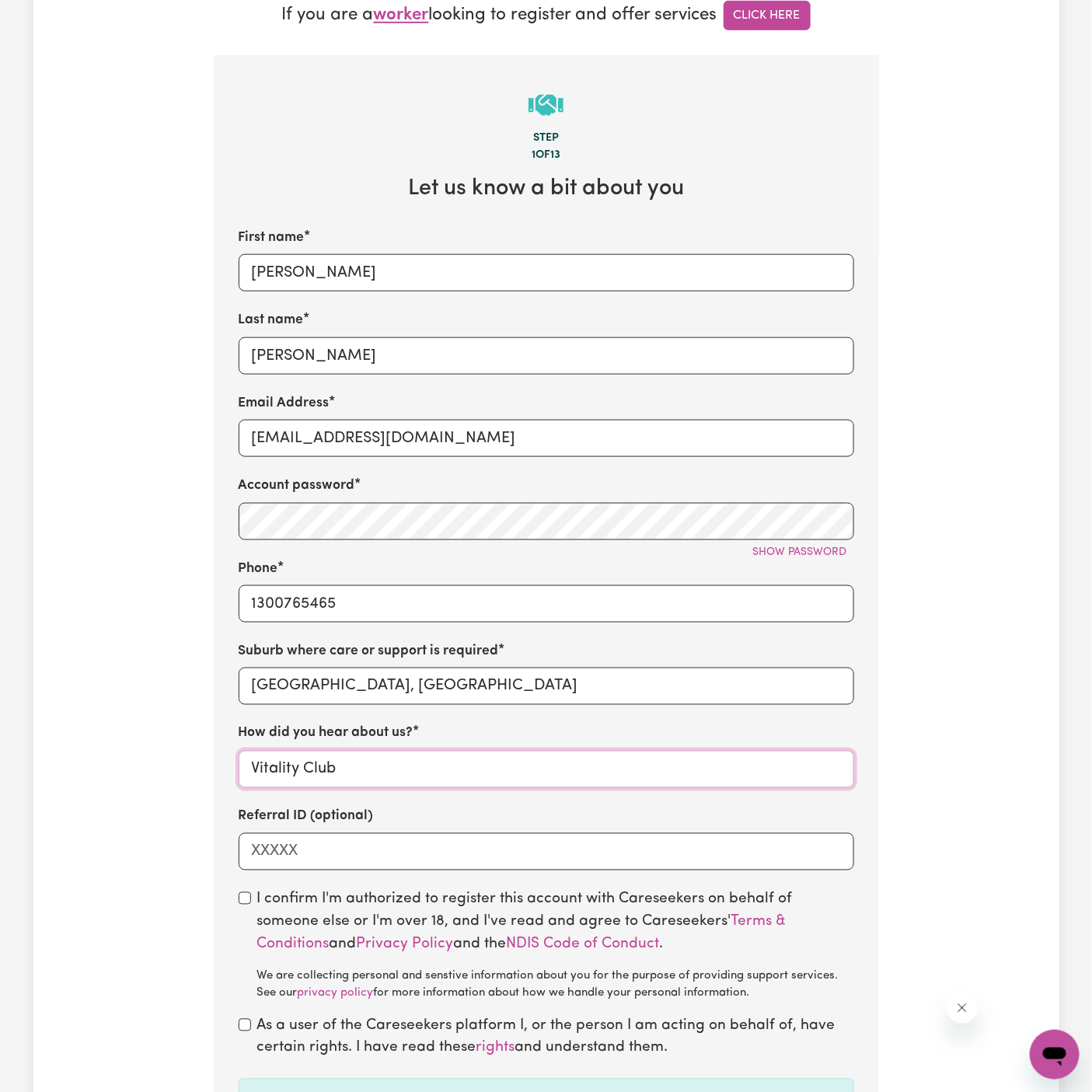
type input "Vitality Club"
click at [251, 902] on div "I confirm I'm authorized to register this account with Careseekers on behalf of…" at bounding box center [546, 945] width 616 height 114
click at [253, 1020] on div "As a user of the Careseekers platform I, or the person I am acting on behalf of…" at bounding box center [546, 1038] width 616 height 45
click at [246, 1026] on input "checkbox" at bounding box center [244, 1024] width 12 height 12
checkbox input "true"
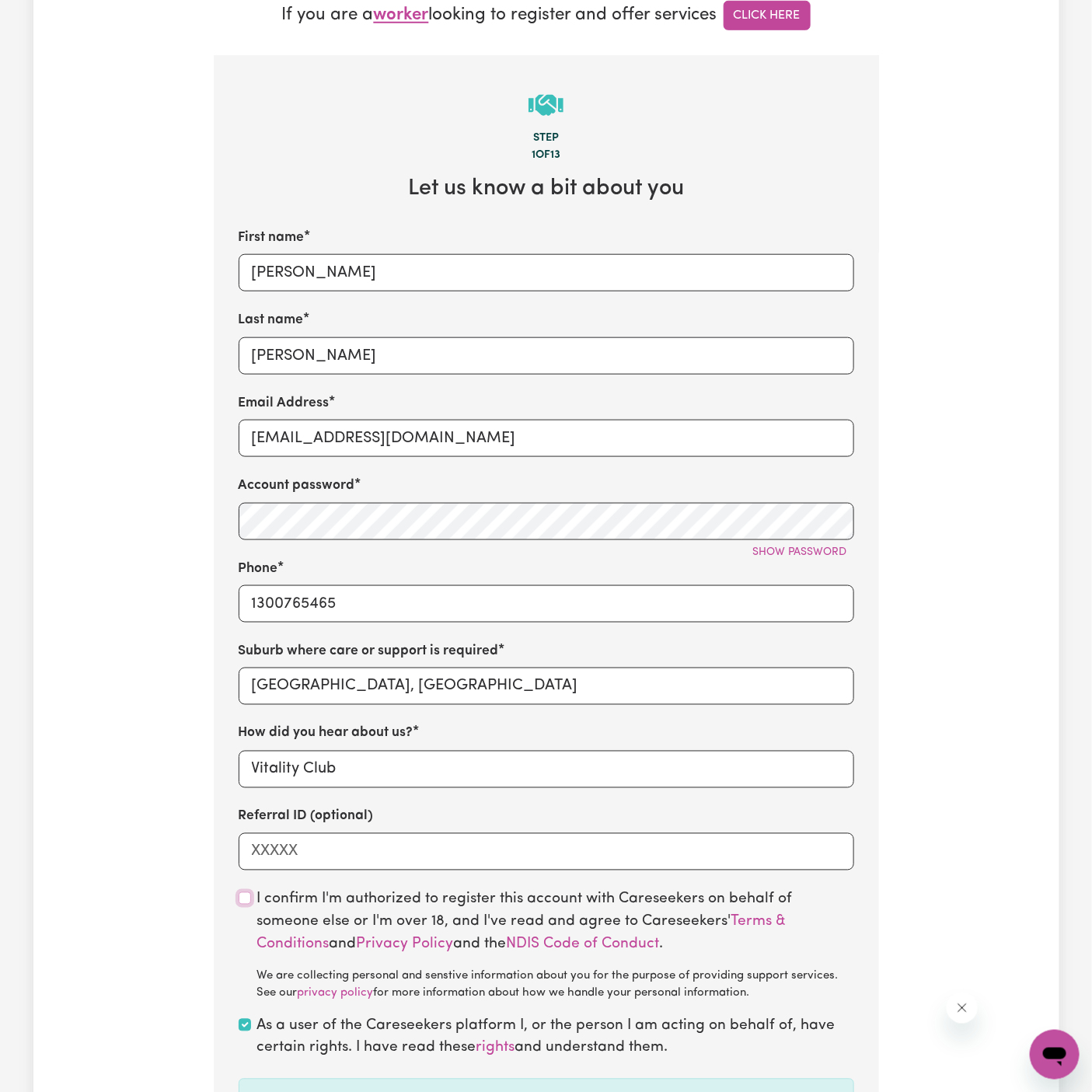
click at [244, 898] on input "checkbox" at bounding box center [244, 898] width 12 height 12
checkbox input "true"
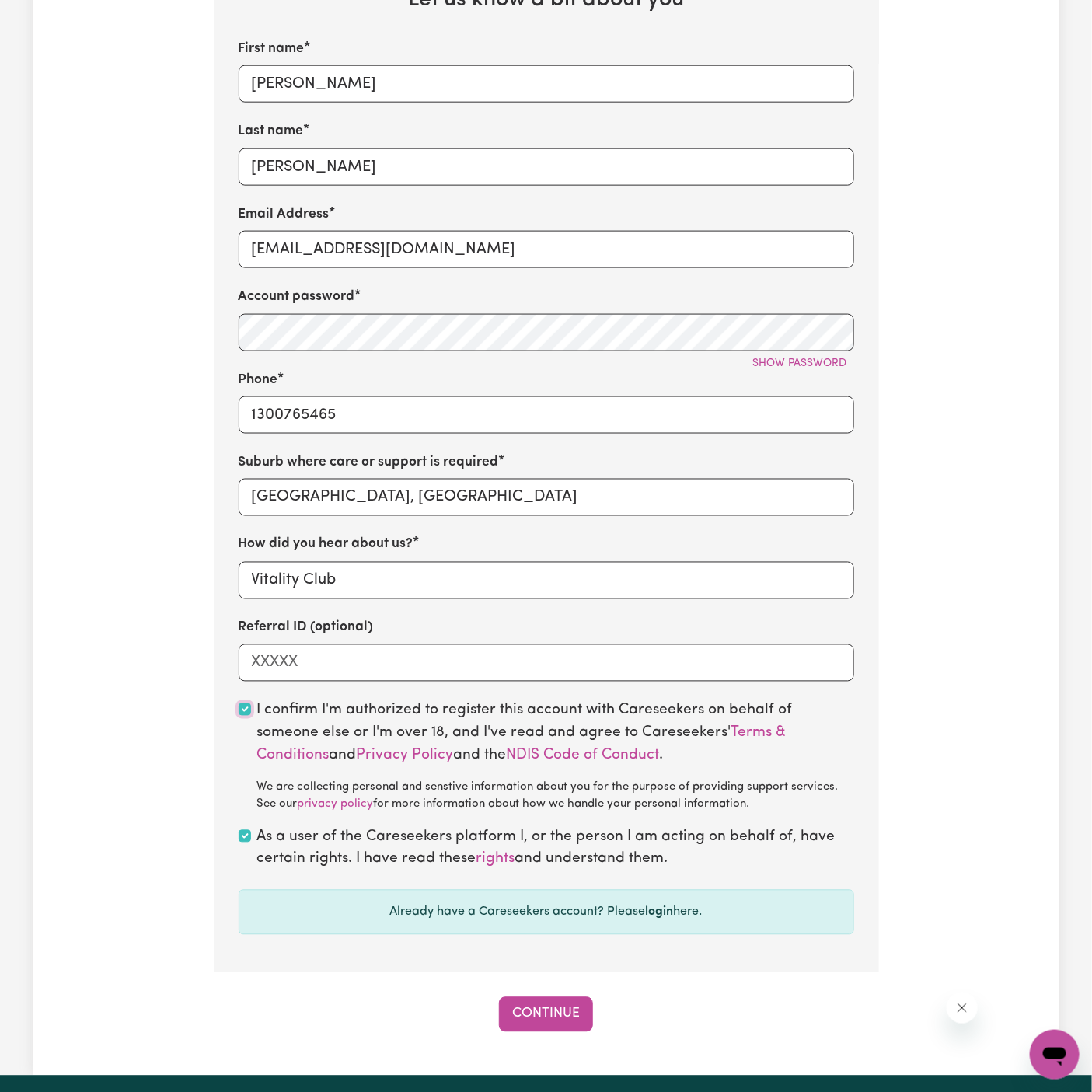
scroll to position [808, 0]
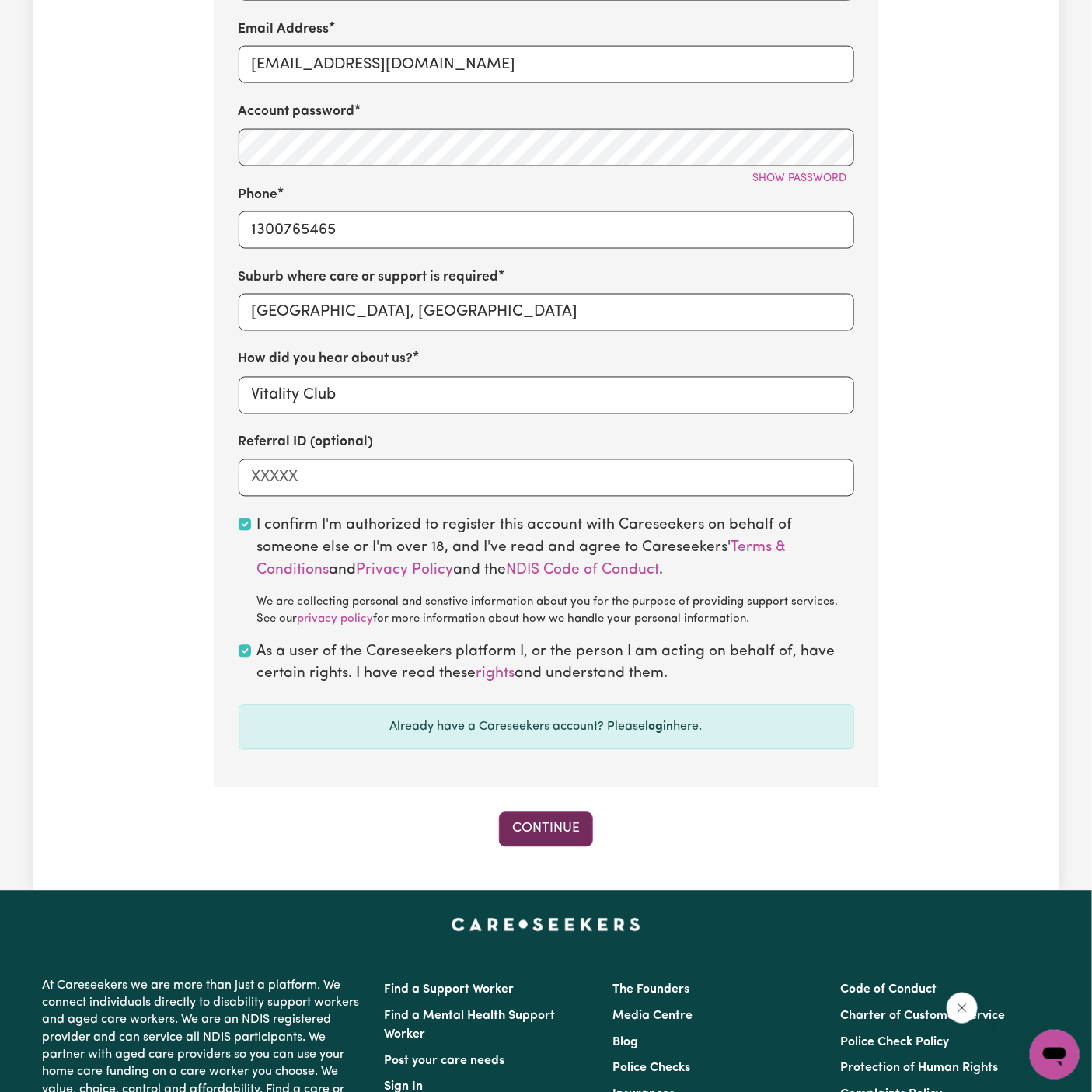
click at [572, 822] on button "Continue" at bounding box center [546, 829] width 94 height 34
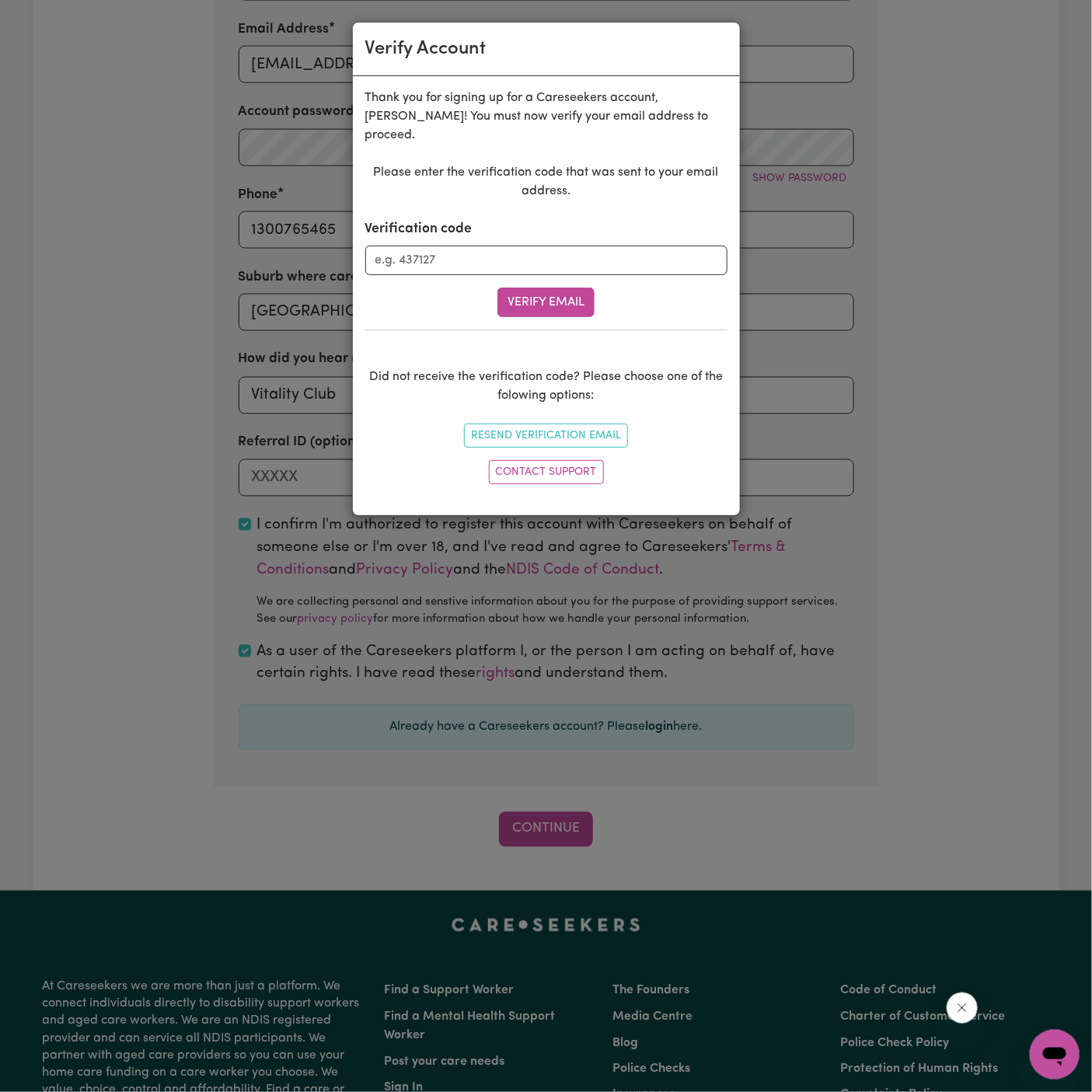
click at [502, 219] on div "Verification code" at bounding box center [546, 247] width 362 height 56
click at [502, 246] on input "Verification code" at bounding box center [546, 260] width 362 height 29
paste input "093551"
type input "093551"
click at [525, 260] on form "Verification code 093551 Verify Email" at bounding box center [546, 268] width 362 height 98
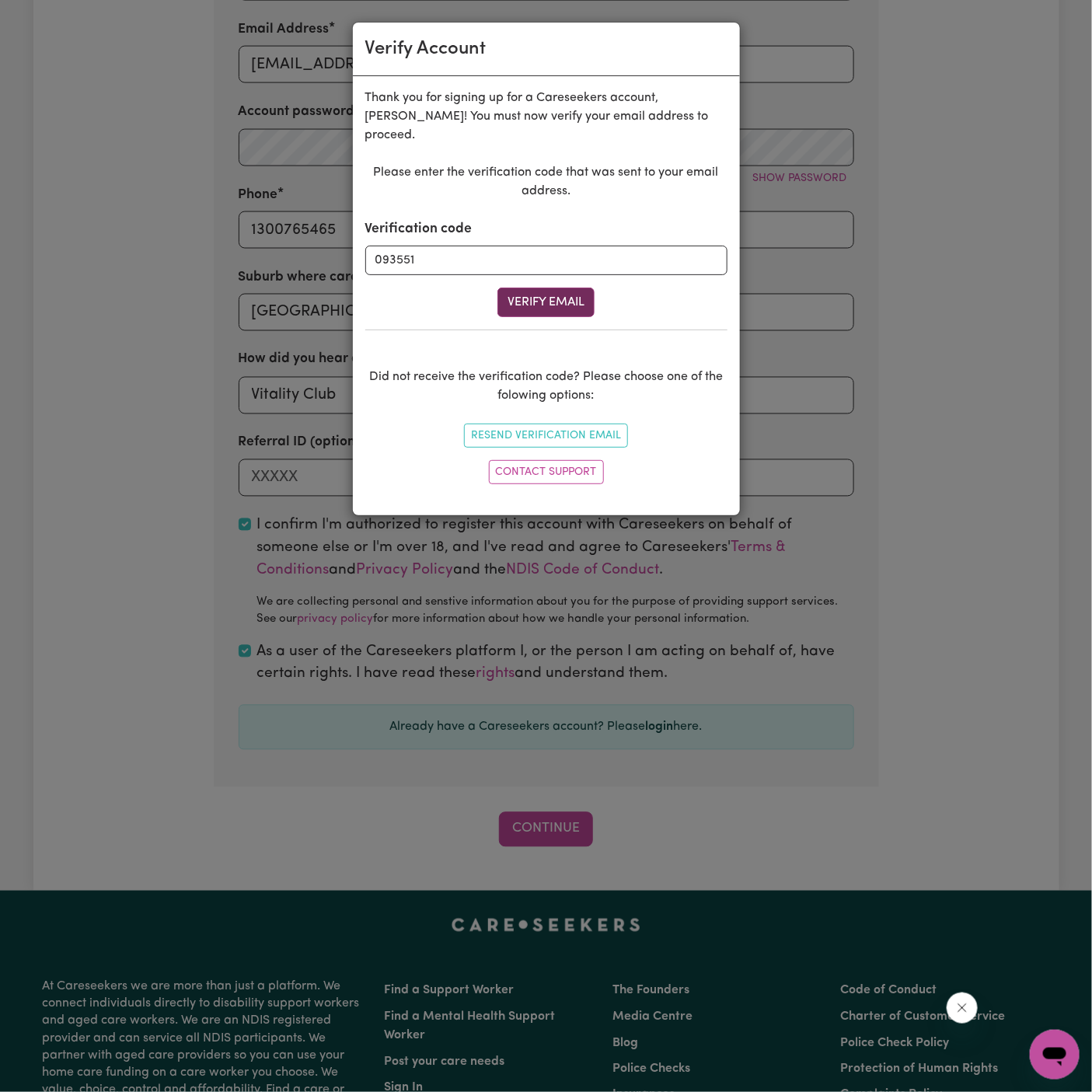
click at [525, 287] on button "Verify Email" at bounding box center [545, 301] width 97 height 29
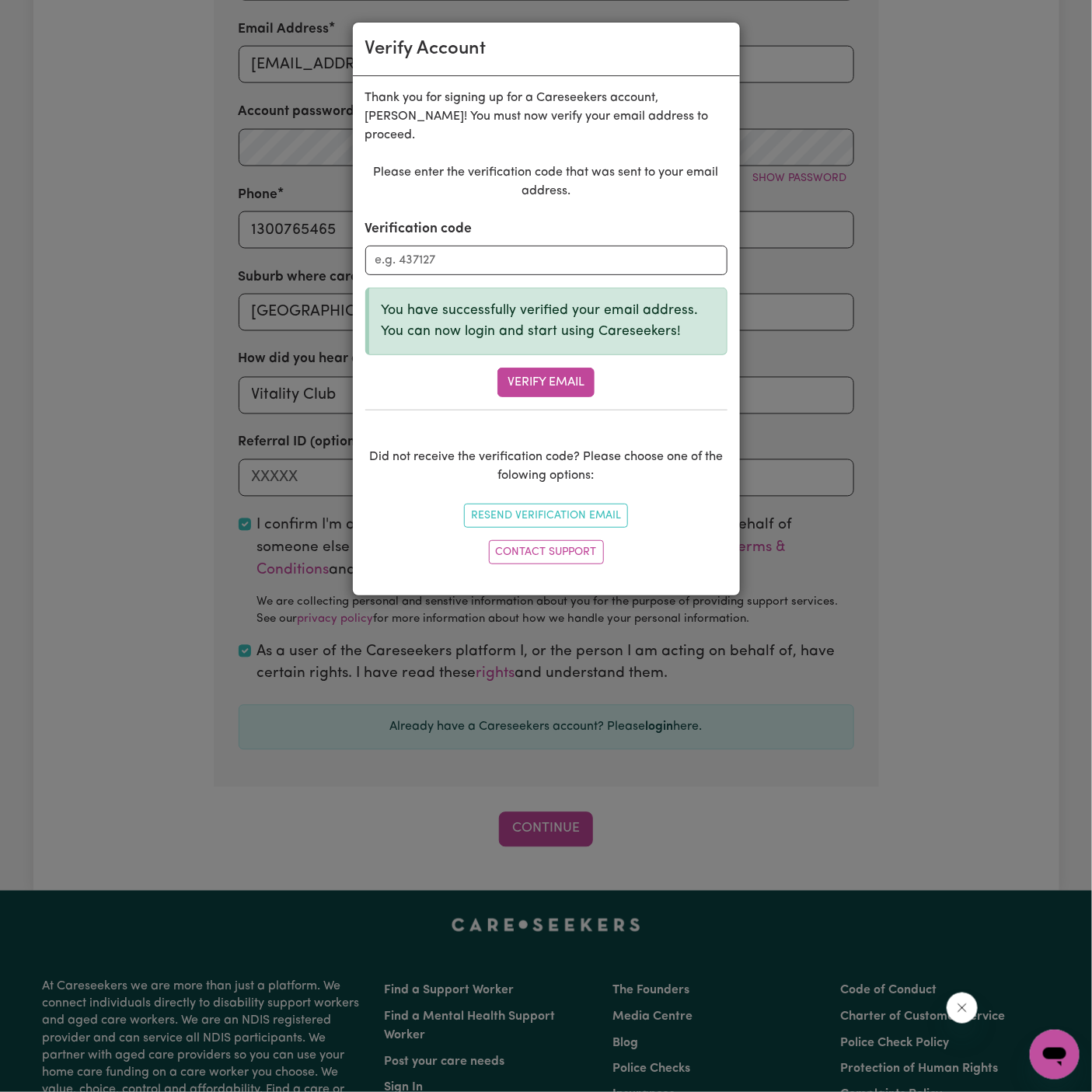
scroll to position [439, 0]
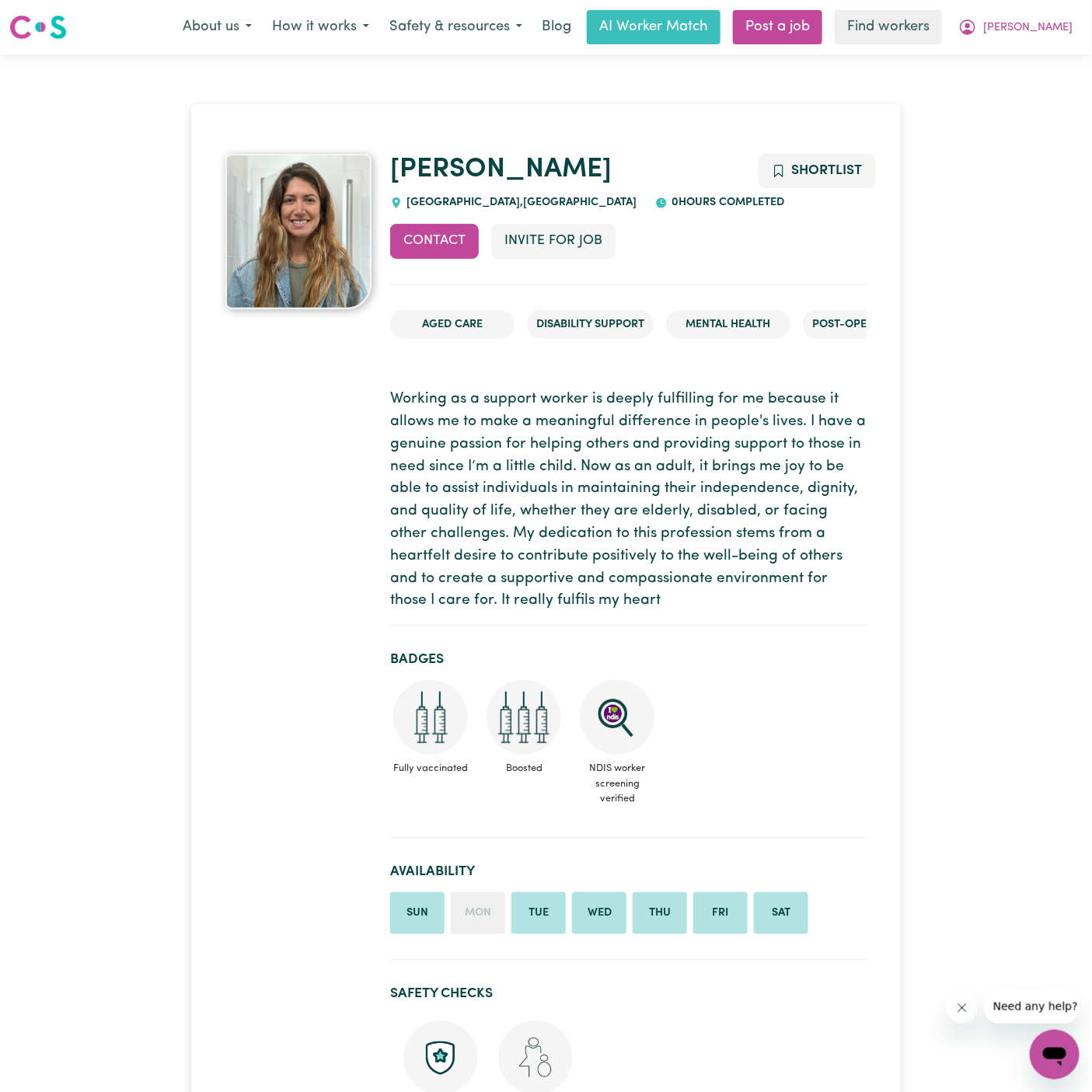
click at [531, 171] on h1 "Juliana" at bounding box center [627, 169] width 475 height 33
copy link "Juliana"
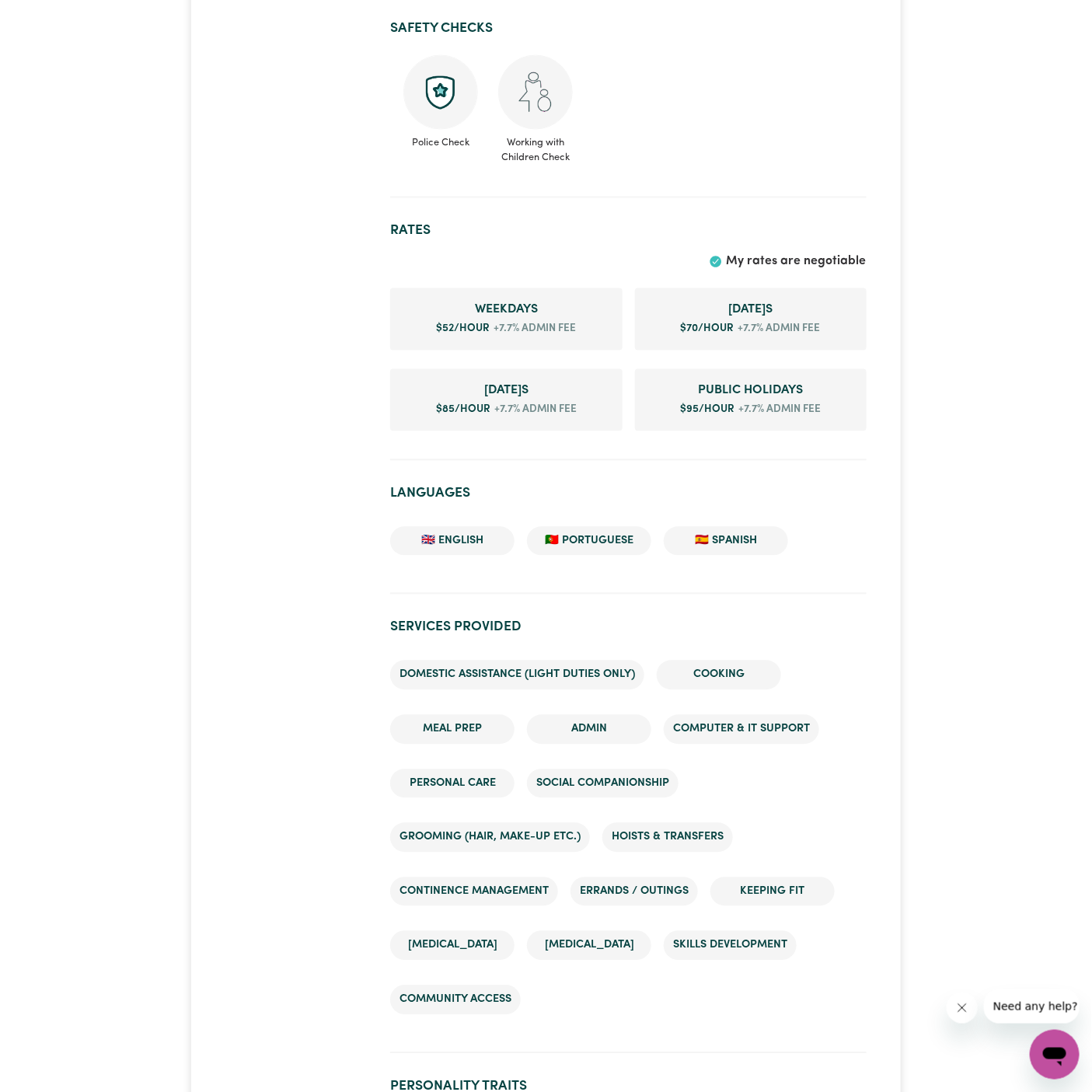
scroll to position [960, 0]
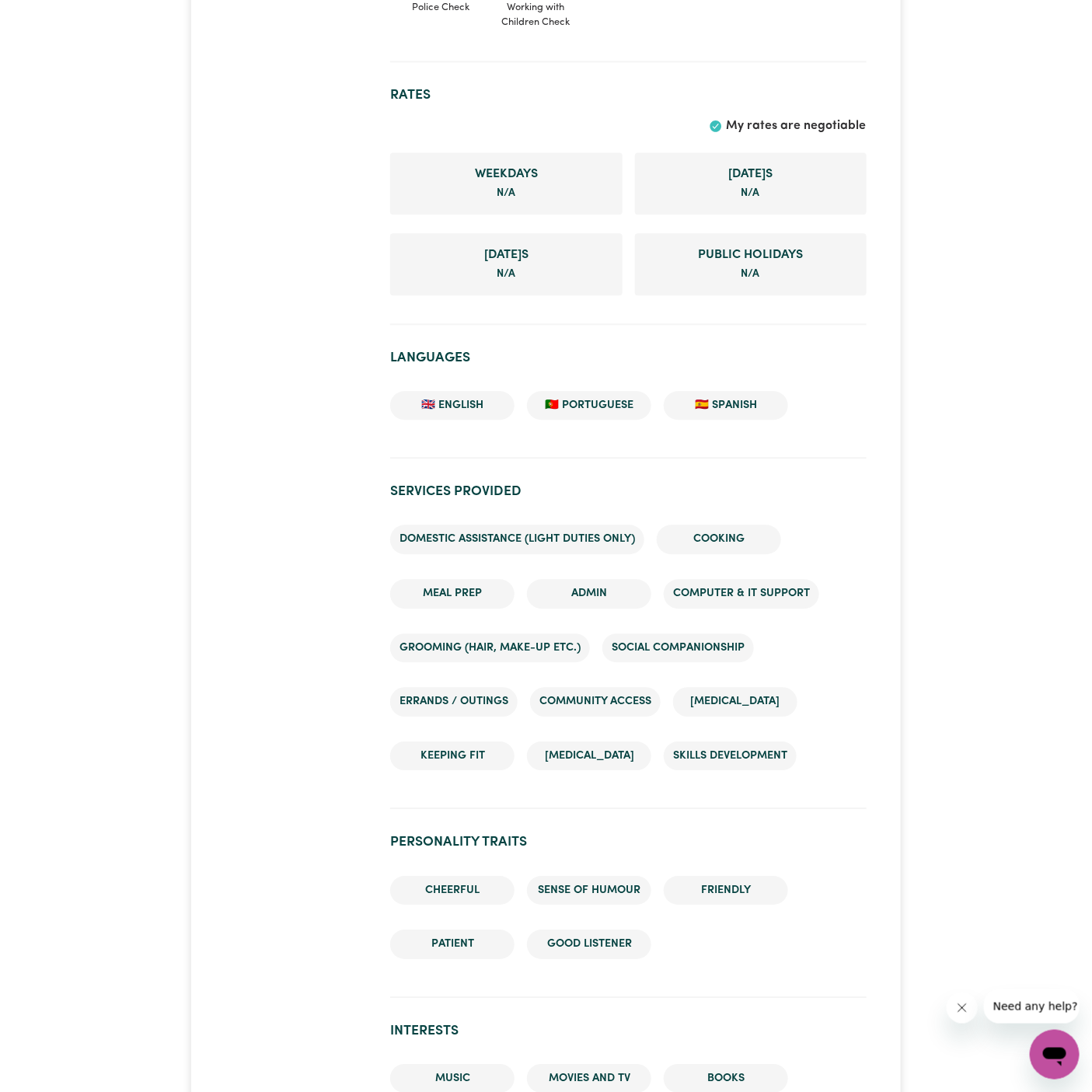
scroll to position [1320, 0]
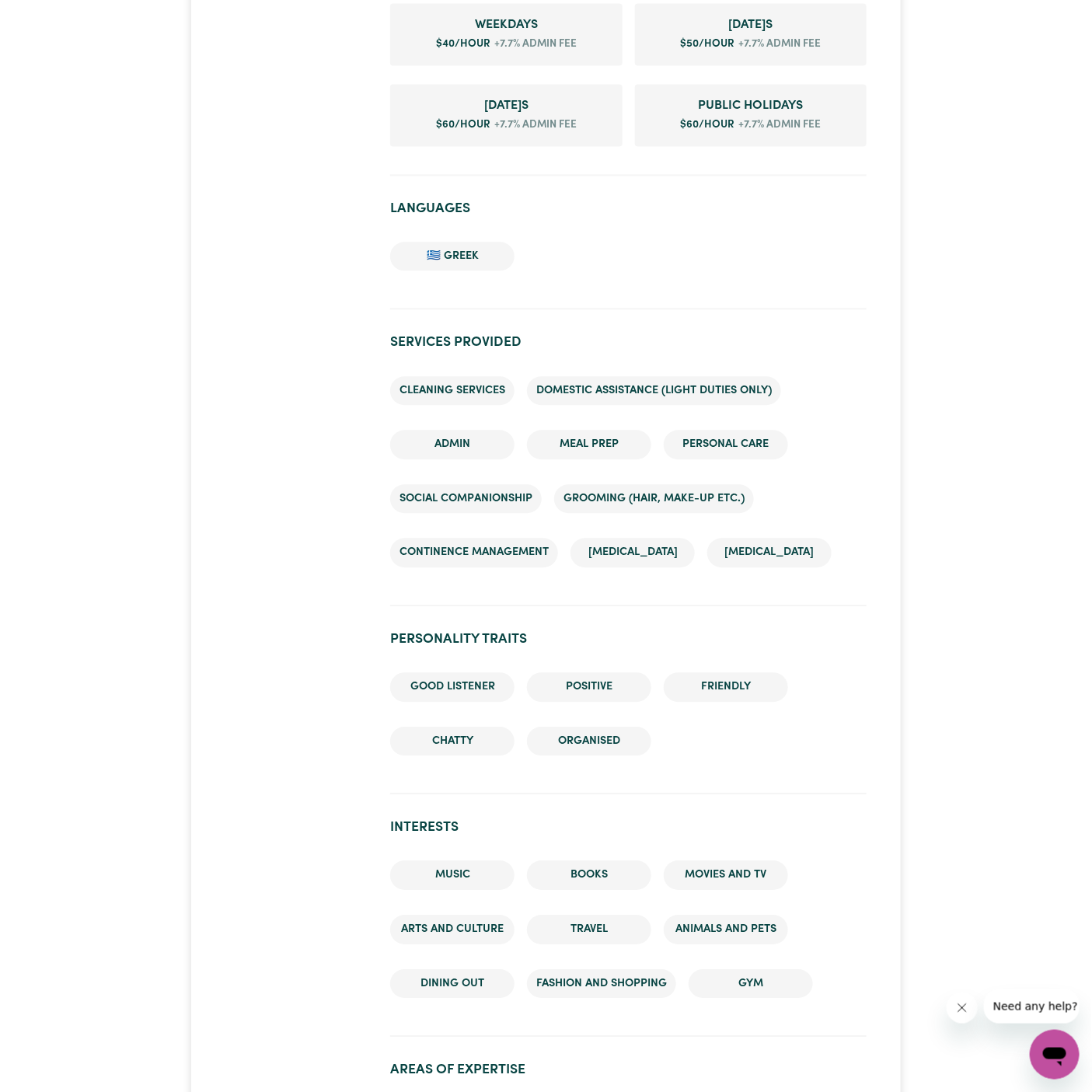
scroll to position [1180, 0]
